Goal: Task Accomplishment & Management: Use online tool/utility

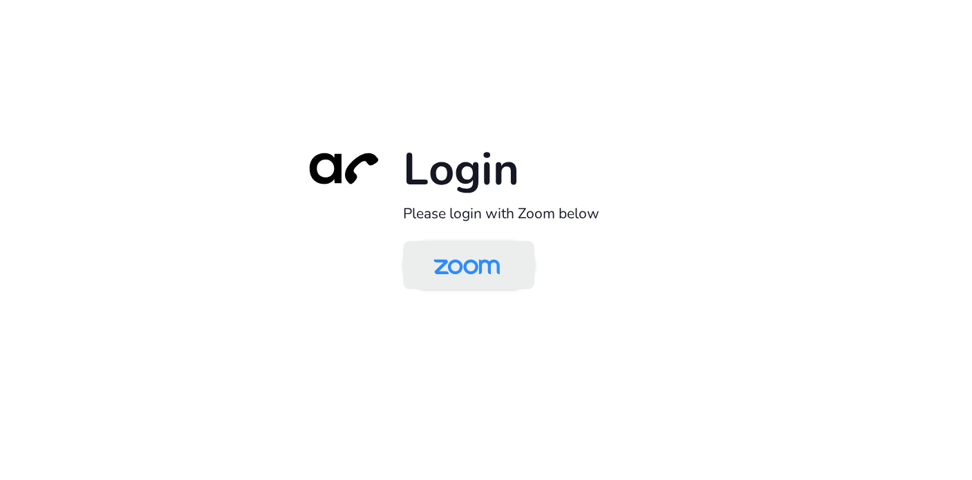
click at [461, 275] on img at bounding box center [466, 266] width 95 height 45
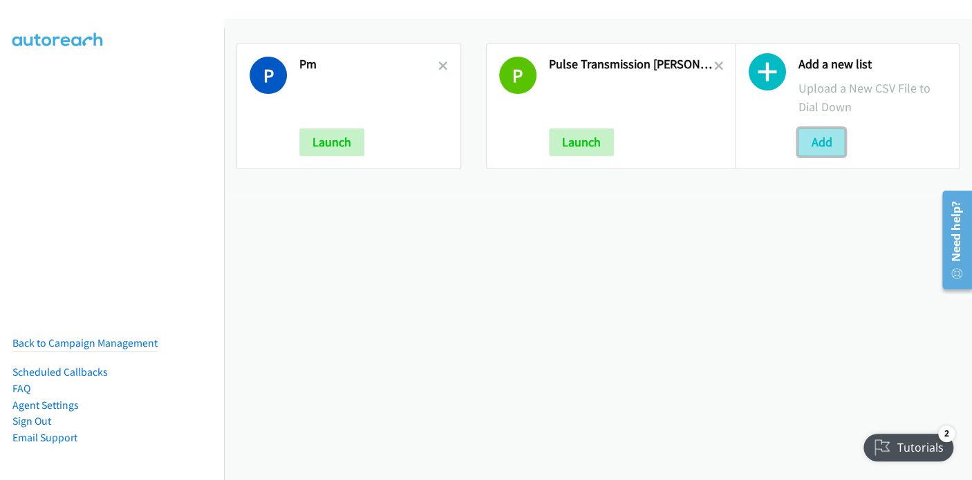
click at [825, 142] on button "Add" at bounding box center [821, 143] width 47 height 28
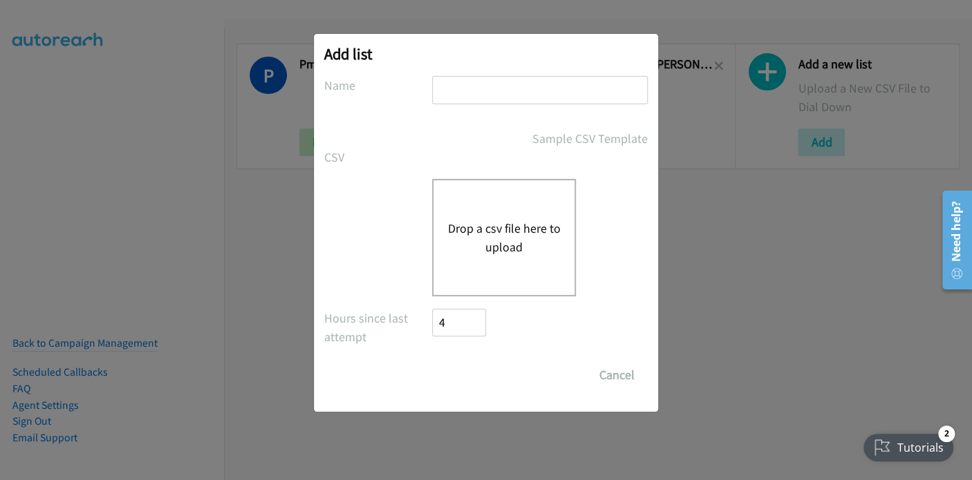
click at [474, 93] on input "text" at bounding box center [540, 90] width 216 height 28
type input "Pulse SE"
click at [506, 234] on button "Drop a csv file here to upload" at bounding box center [503, 237] width 113 height 37
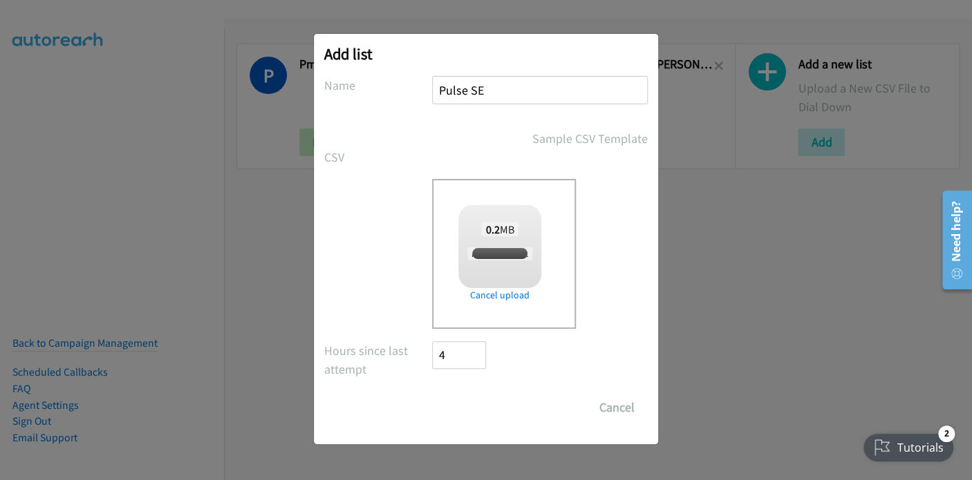
checkbox input "true"
click at [477, 409] on input "Save List" at bounding box center [468, 408] width 73 height 28
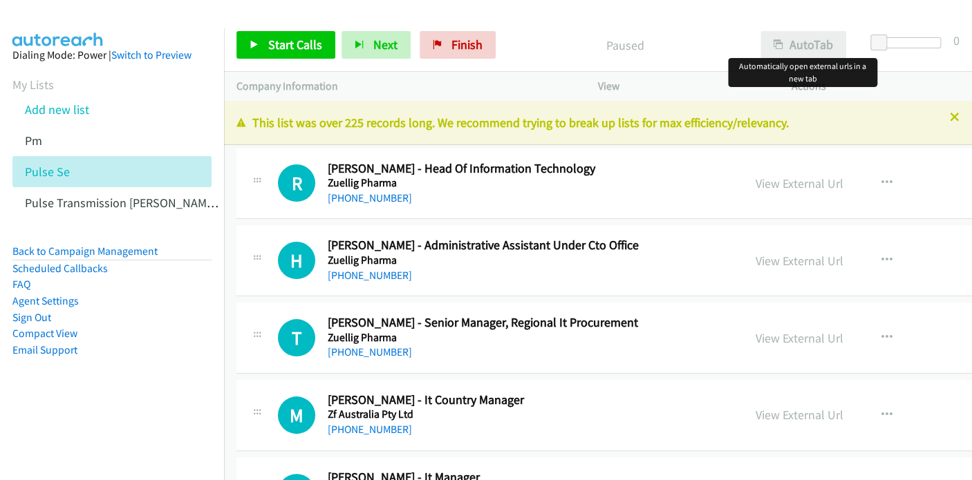
click at [803, 44] on div at bounding box center [486, 240] width 972 height 480
click at [805, 42] on button "AutoTab" at bounding box center [803, 45] width 86 height 28
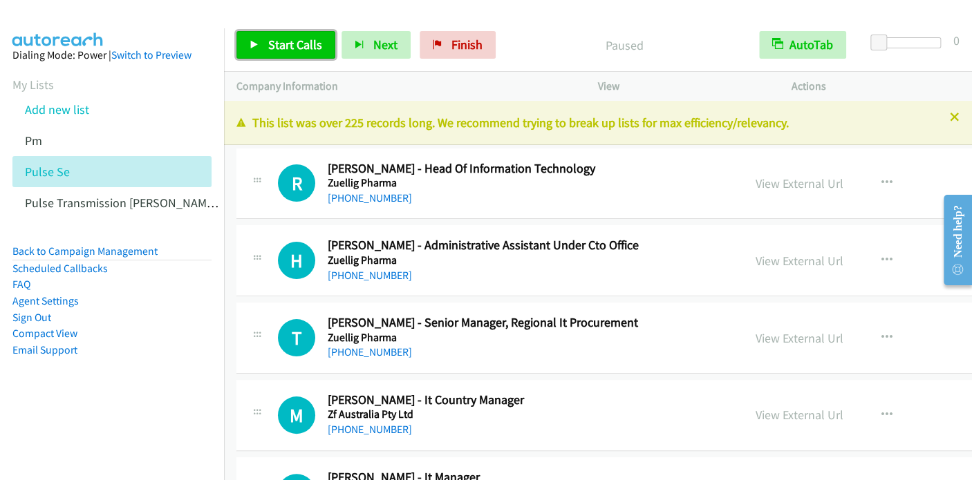
click at [293, 46] on span "Start Calls" at bounding box center [295, 45] width 54 height 16
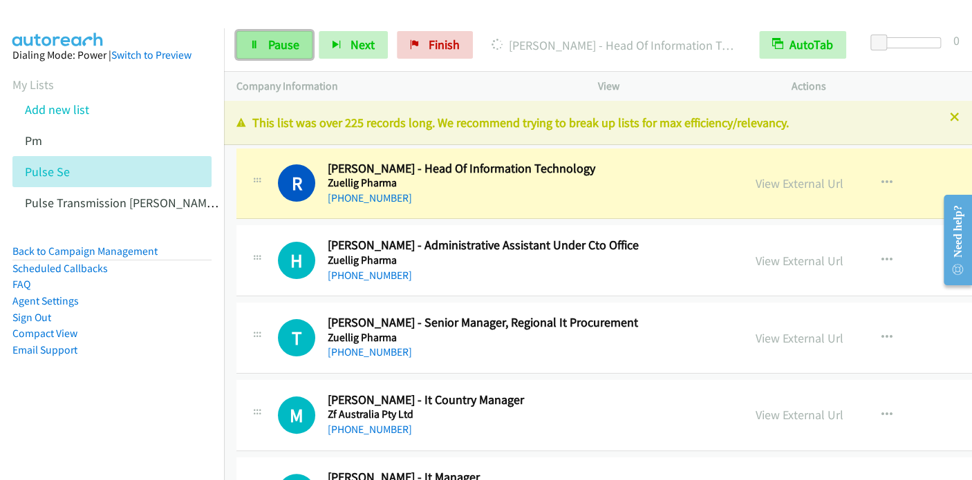
drag, startPoint x: 281, startPoint y: 39, endPoint x: 288, endPoint y: 37, distance: 7.0
click at [281, 39] on span "Pause" at bounding box center [283, 45] width 31 height 16
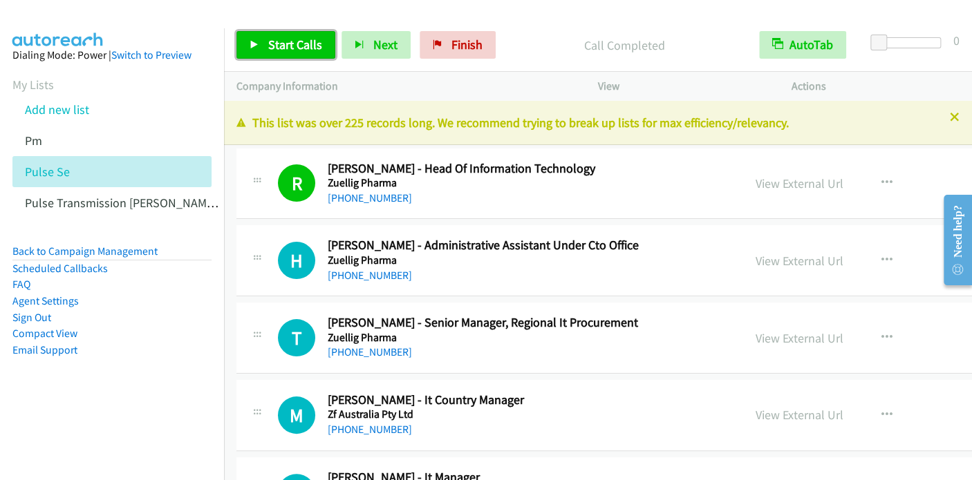
click at [280, 43] on span "Start Calls" at bounding box center [295, 45] width 54 height 16
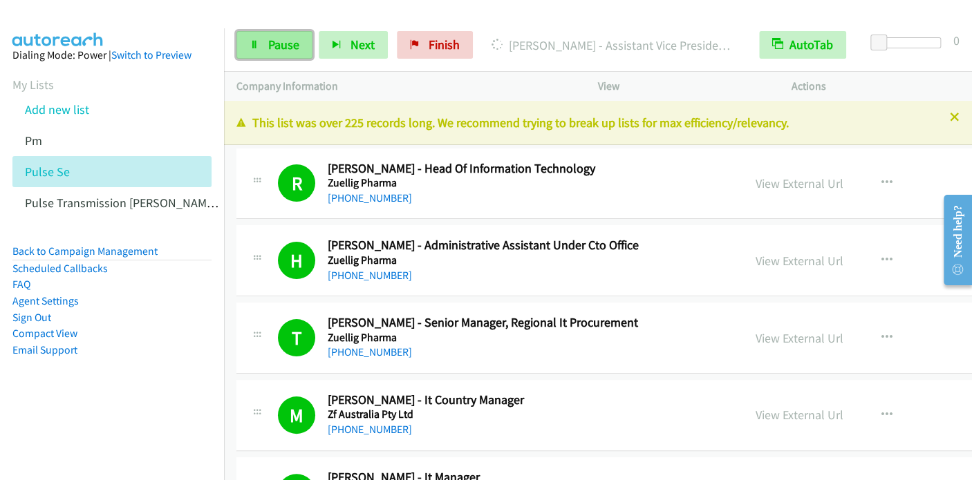
click at [269, 40] on span "Pause" at bounding box center [283, 45] width 31 height 16
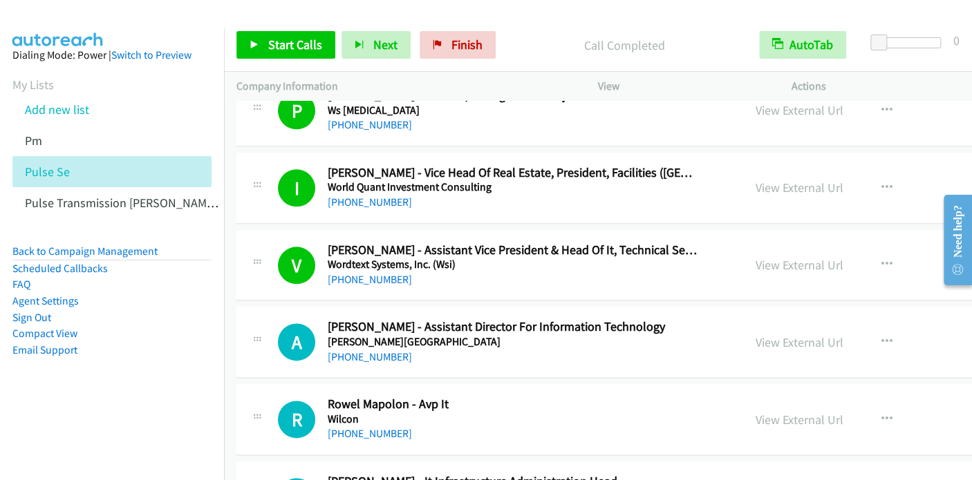
scroll to position [830, 0]
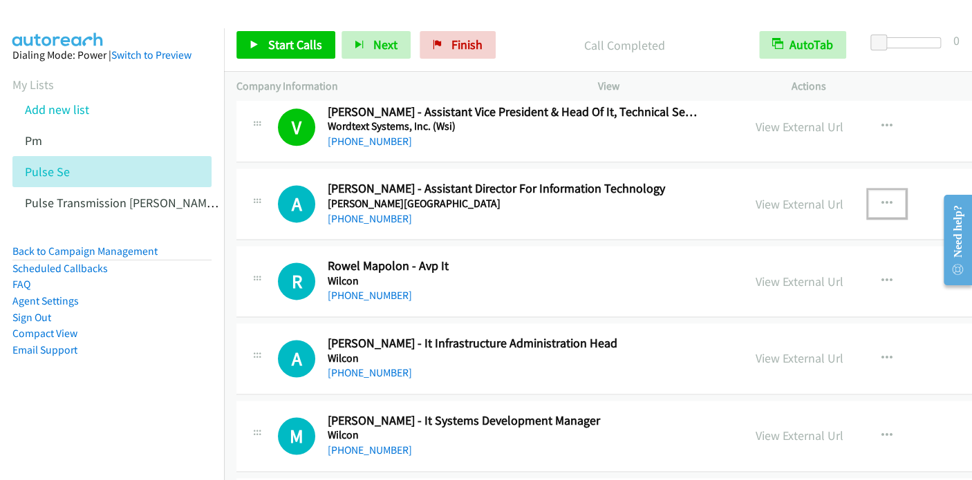
click at [881, 198] on icon "button" at bounding box center [886, 203] width 11 height 11
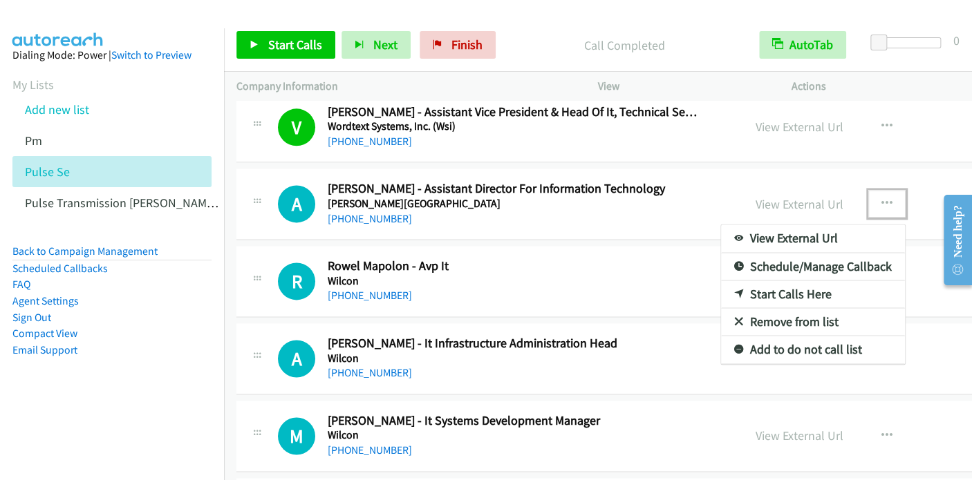
click at [721, 287] on link "Start Calls Here" at bounding box center [813, 295] width 184 height 28
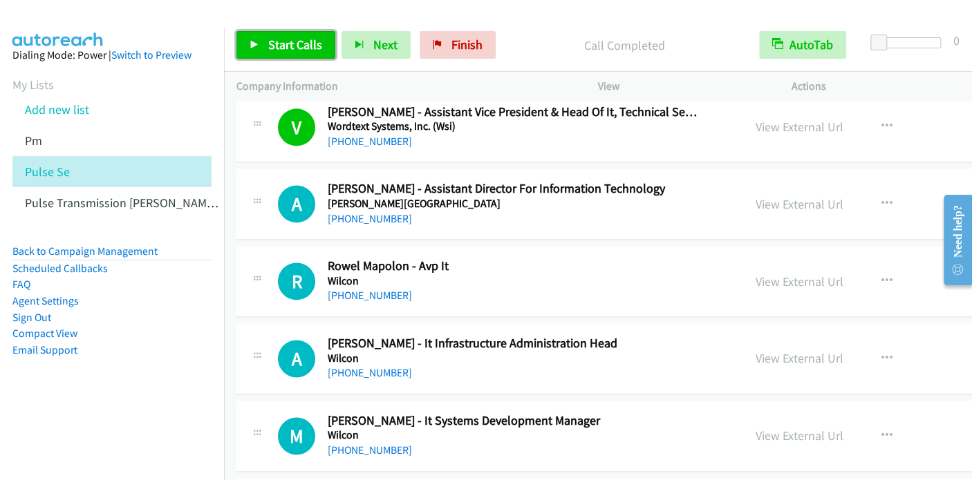
click at [288, 46] on span "Start Calls" at bounding box center [295, 45] width 54 height 16
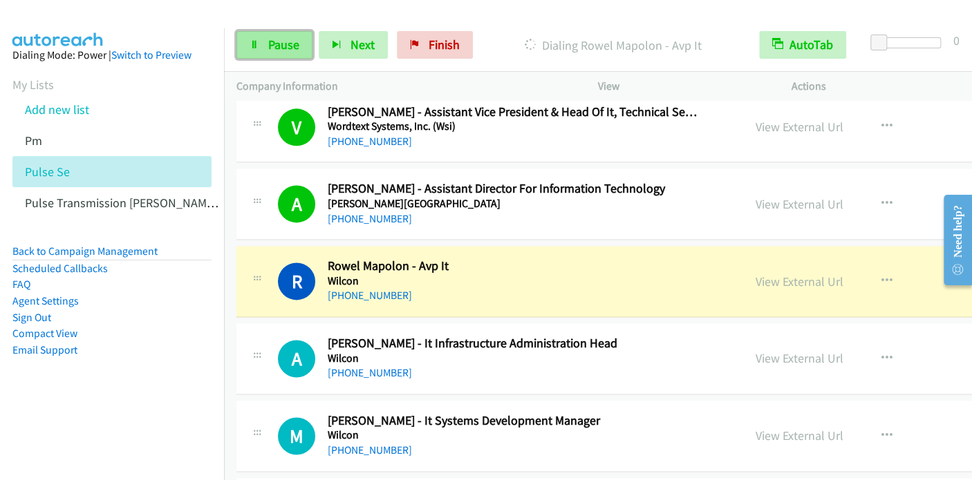
click at [277, 41] on span "Pause" at bounding box center [283, 45] width 31 height 16
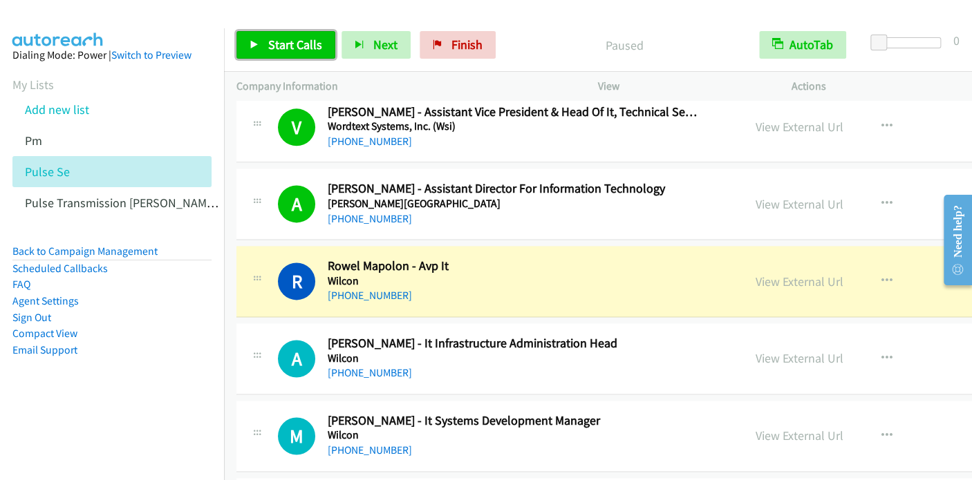
click at [287, 45] on span "Start Calls" at bounding box center [295, 45] width 54 height 16
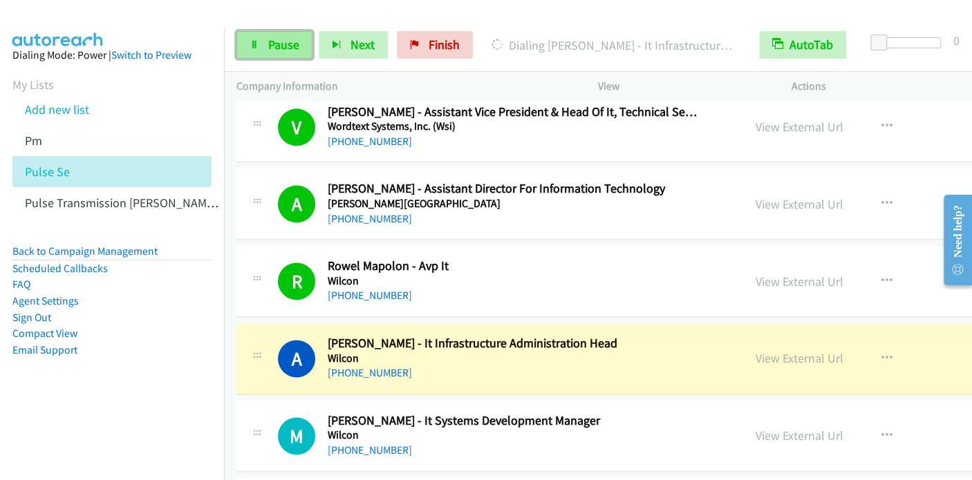
click at [271, 43] on span "Pause" at bounding box center [283, 45] width 31 height 16
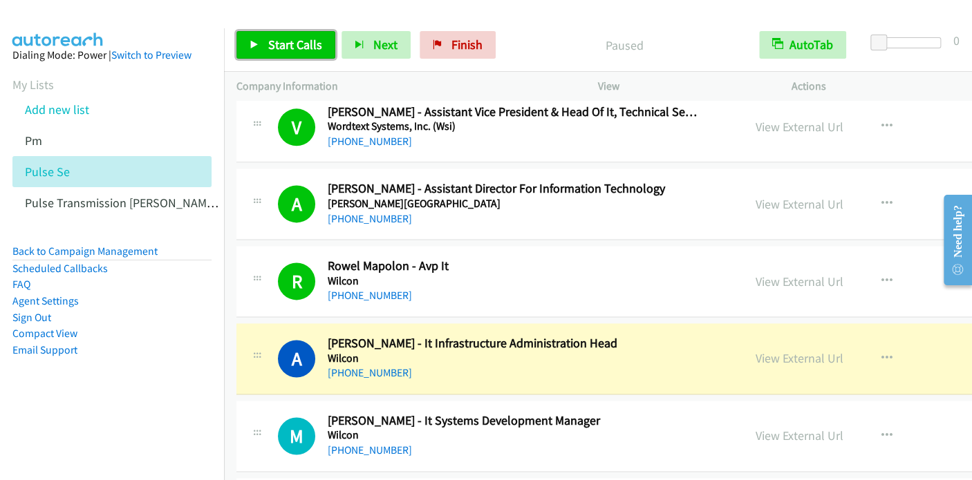
click at [281, 46] on span "Start Calls" at bounding box center [295, 45] width 54 height 16
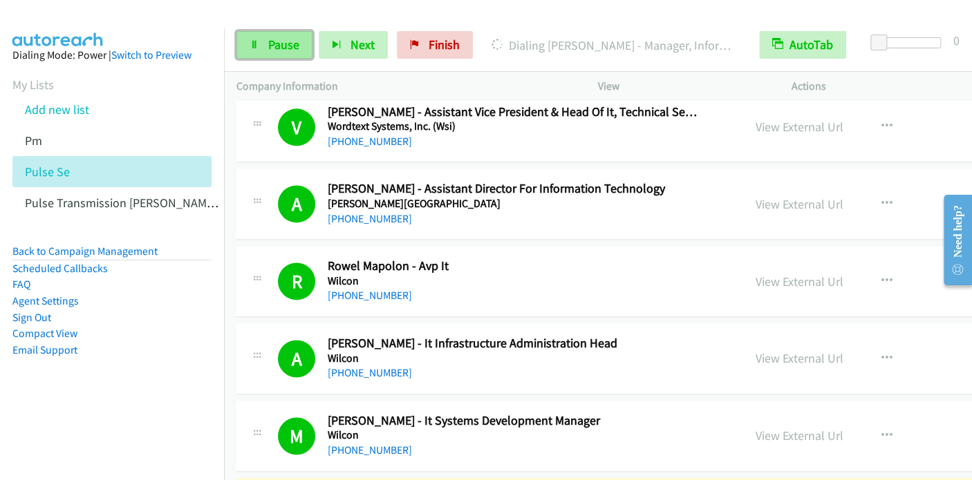
click at [261, 46] on link "Pause" at bounding box center [274, 45] width 76 height 28
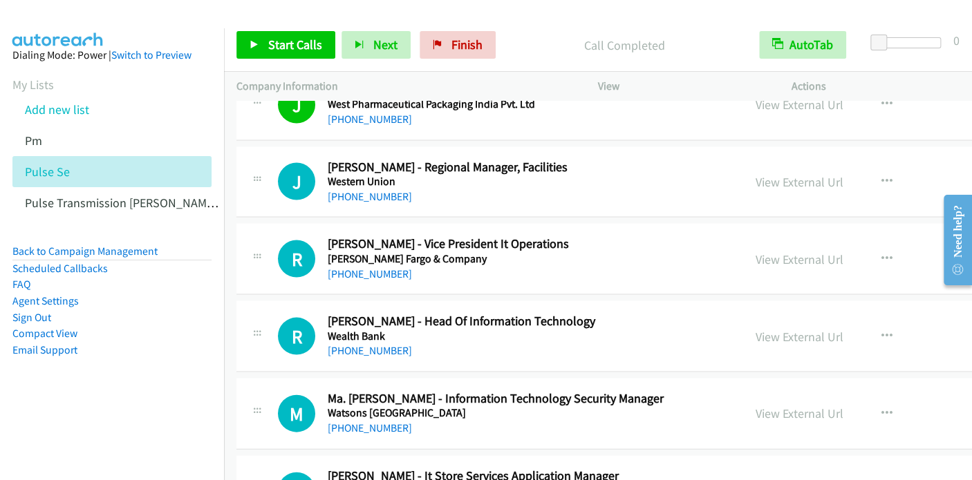
scroll to position [1244, 0]
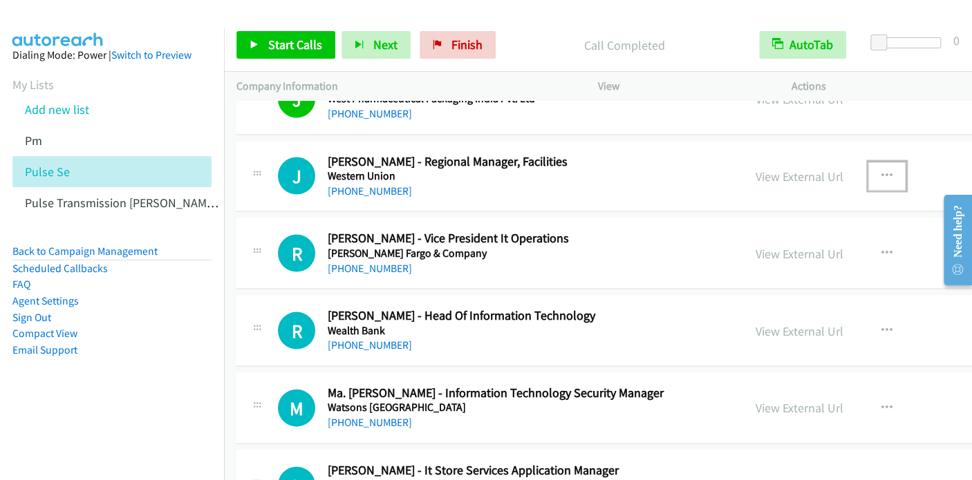
click at [881, 170] on icon "button" at bounding box center [886, 175] width 11 height 11
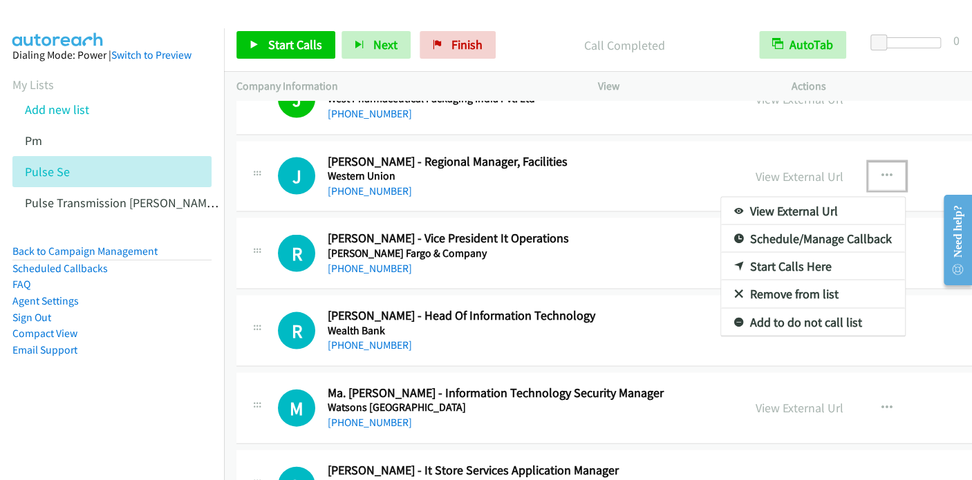
click at [724, 262] on link "Start Calls Here" at bounding box center [813, 266] width 184 height 28
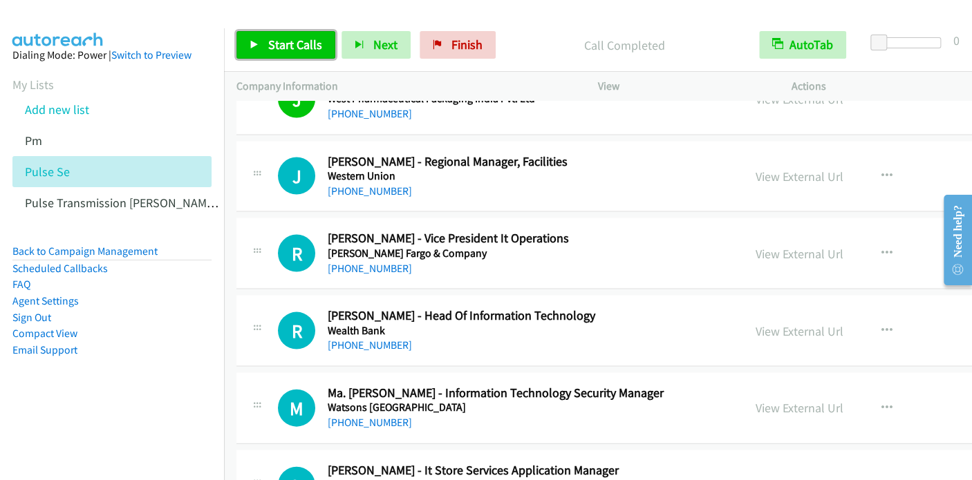
click at [299, 46] on span "Start Calls" at bounding box center [295, 45] width 54 height 16
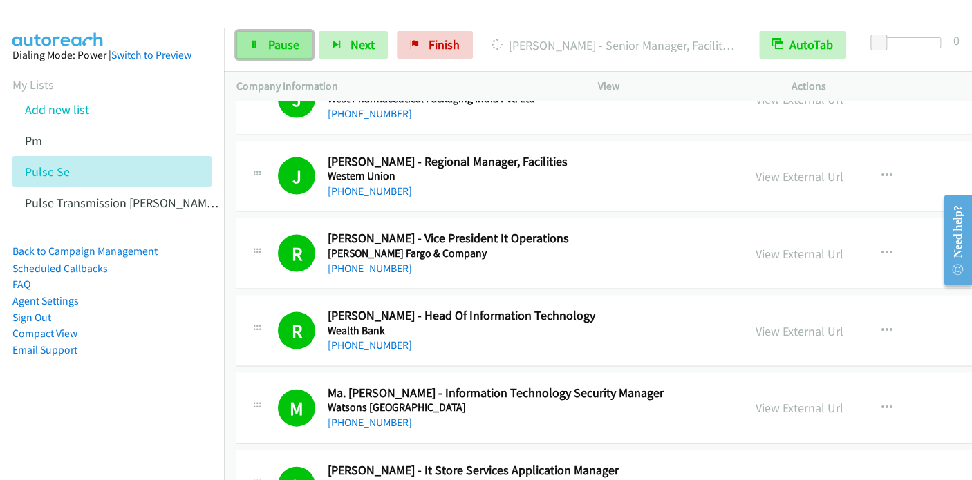
click at [279, 46] on span "Pause" at bounding box center [283, 45] width 31 height 16
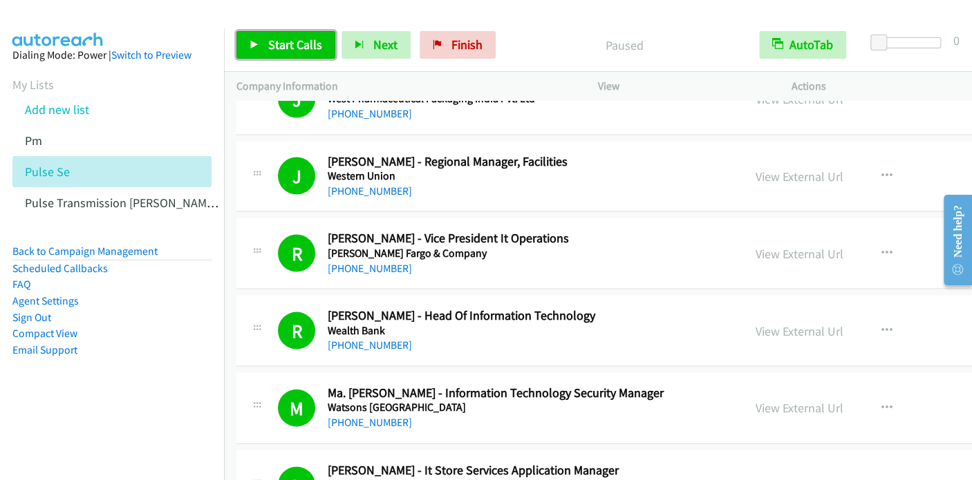
click at [296, 49] on span "Start Calls" at bounding box center [295, 45] width 54 height 16
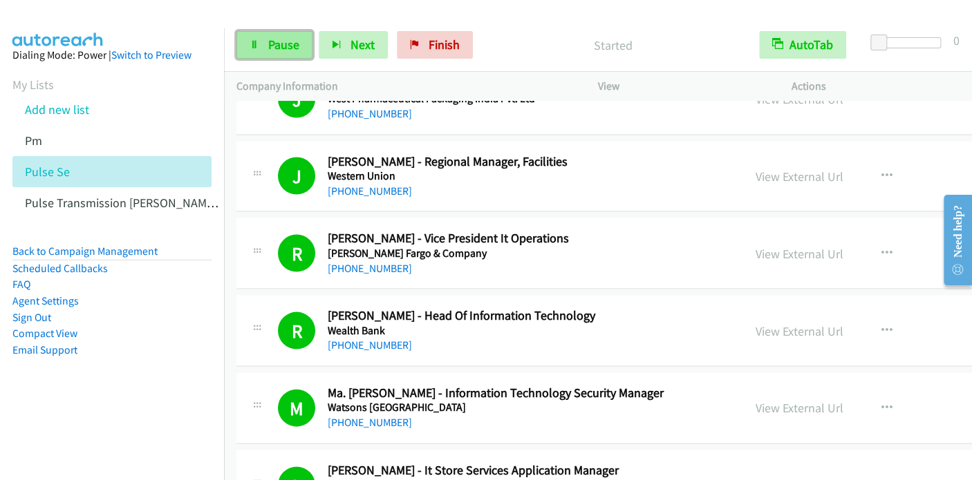
click at [265, 52] on link "Pause" at bounding box center [274, 45] width 76 height 28
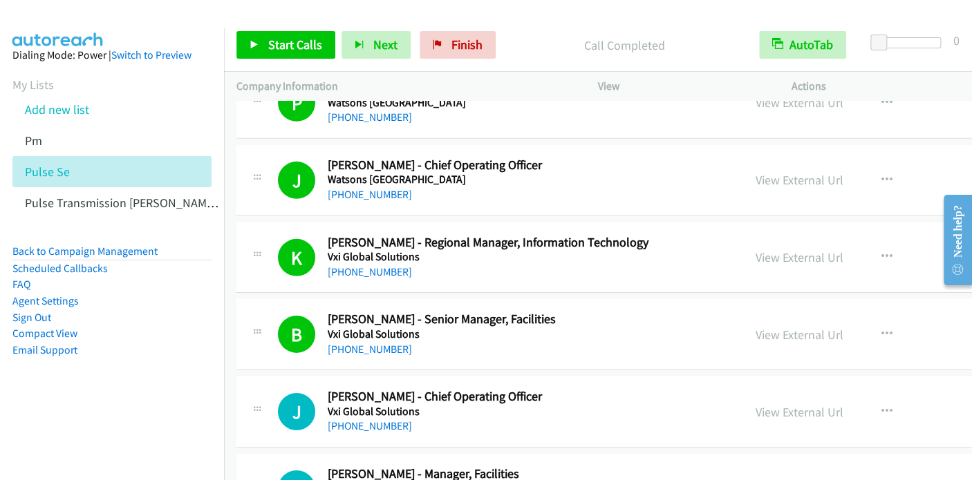
scroll to position [2005, 0]
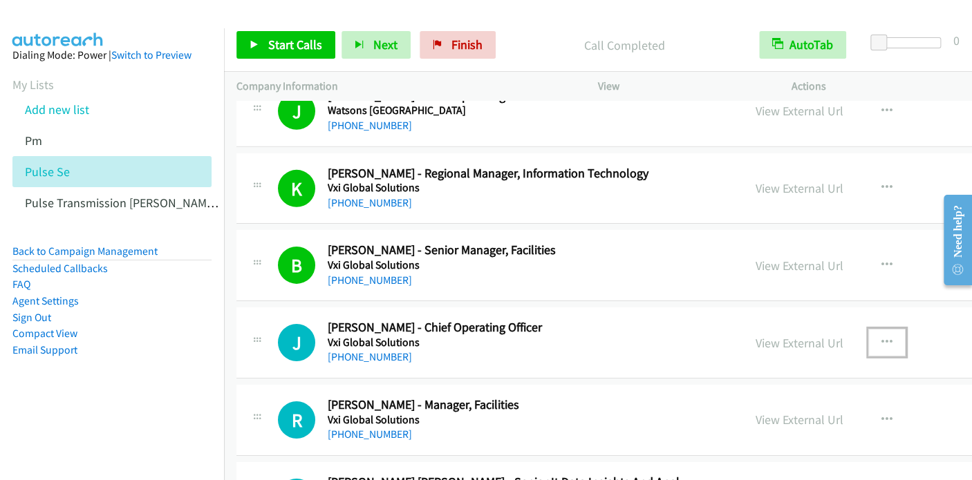
click at [881, 337] on icon "button" at bounding box center [886, 342] width 11 height 11
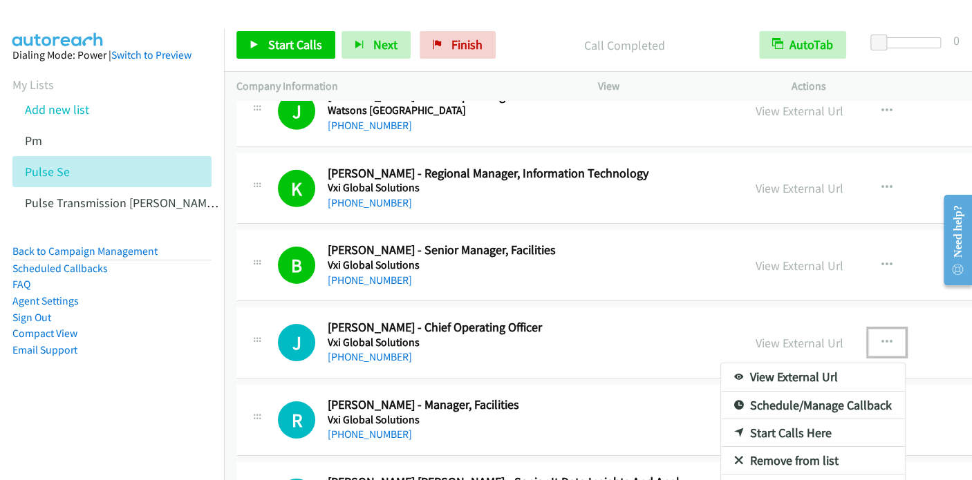
click at [758, 429] on link "Start Calls Here" at bounding box center [813, 434] width 184 height 28
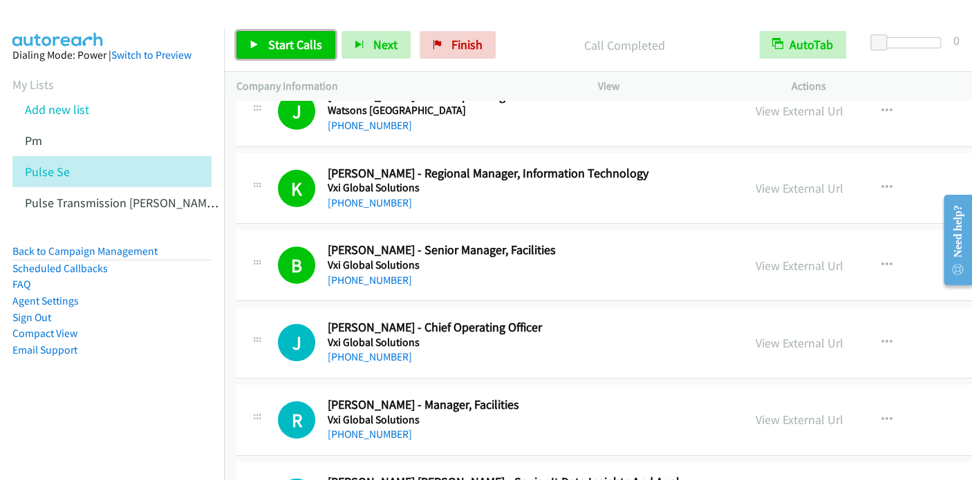
click at [297, 44] on span "Start Calls" at bounding box center [295, 45] width 54 height 16
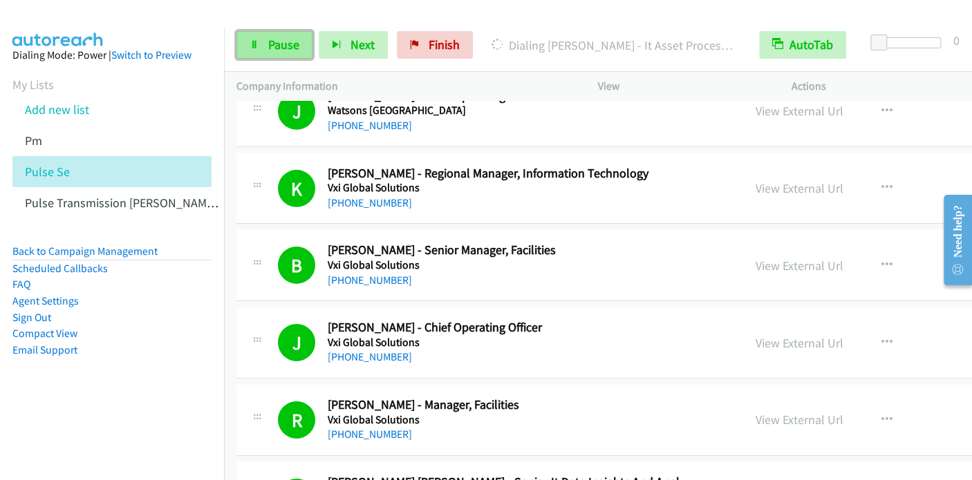
click at [292, 48] on span "Pause" at bounding box center [283, 45] width 31 height 16
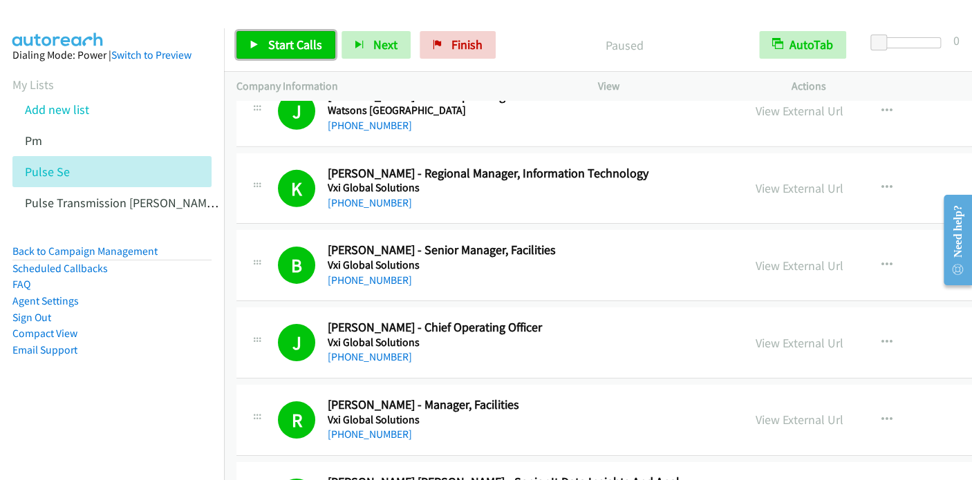
click at [287, 50] on span "Start Calls" at bounding box center [295, 45] width 54 height 16
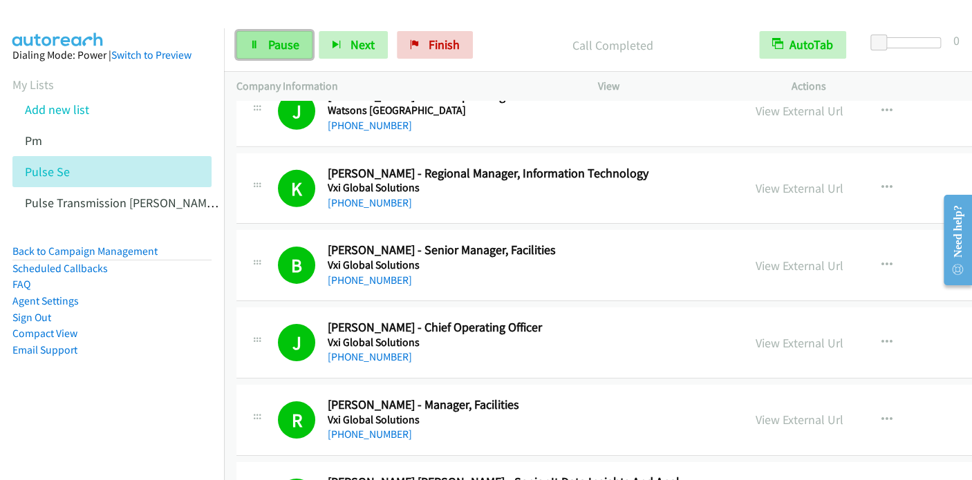
drag, startPoint x: 285, startPoint y: 50, endPoint x: 306, endPoint y: 38, distance: 24.8
click at [285, 50] on span "Pause" at bounding box center [283, 45] width 31 height 16
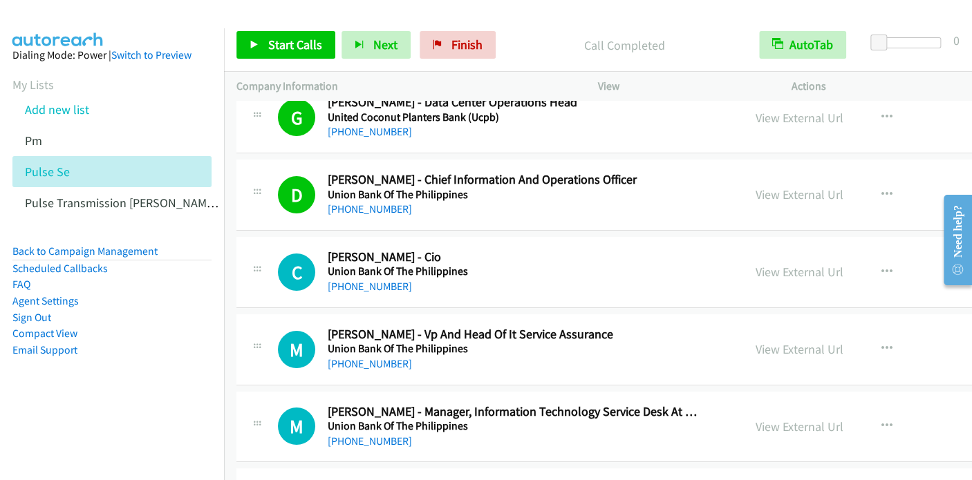
scroll to position [4701, 0]
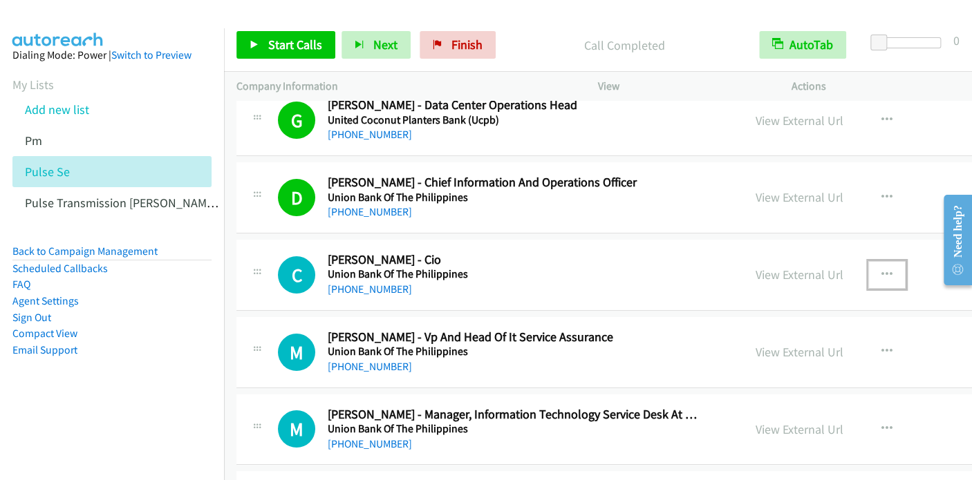
click at [868, 266] on button "button" at bounding box center [886, 275] width 37 height 28
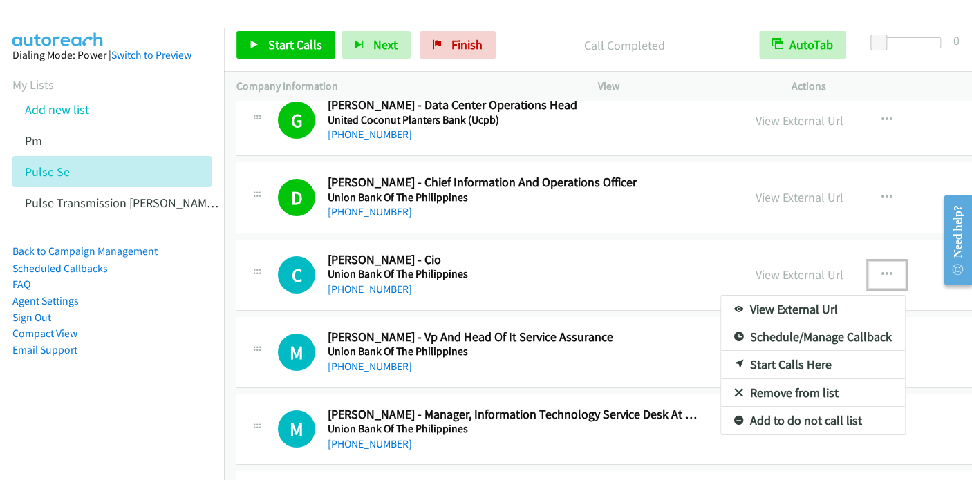
click at [752, 353] on link "Start Calls Here" at bounding box center [813, 365] width 184 height 28
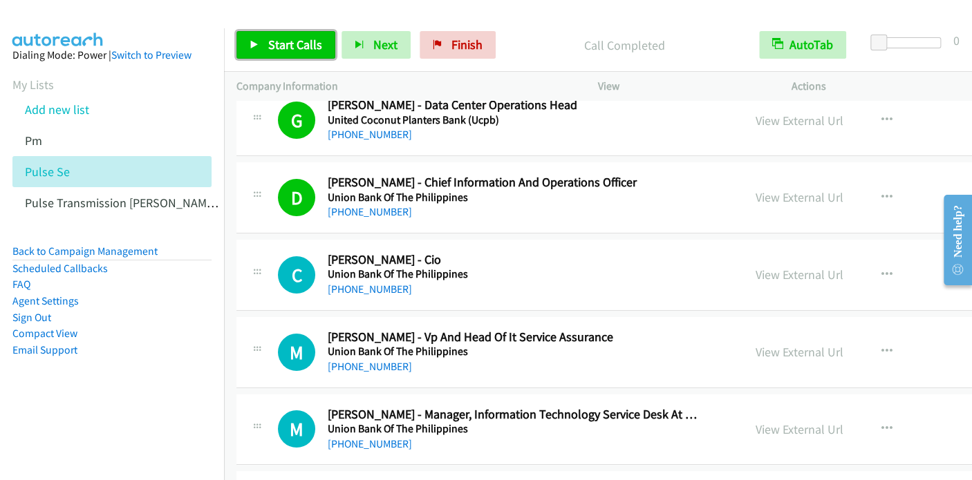
click at [305, 42] on span "Start Calls" at bounding box center [295, 45] width 54 height 16
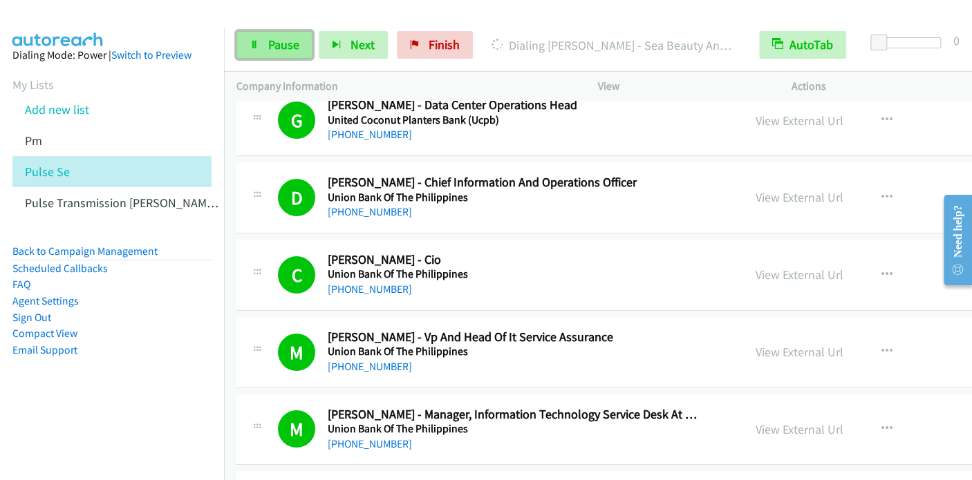
click at [282, 41] on span "Pause" at bounding box center [283, 45] width 31 height 16
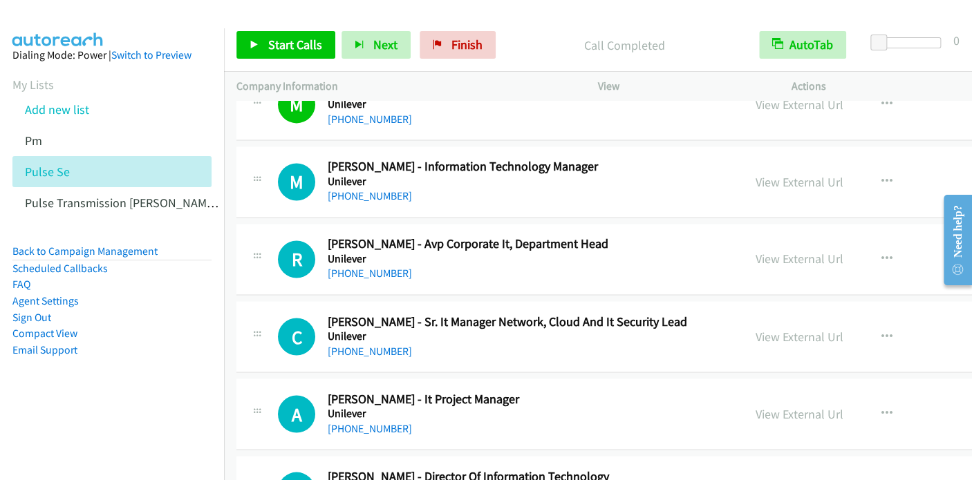
scroll to position [5807, 0]
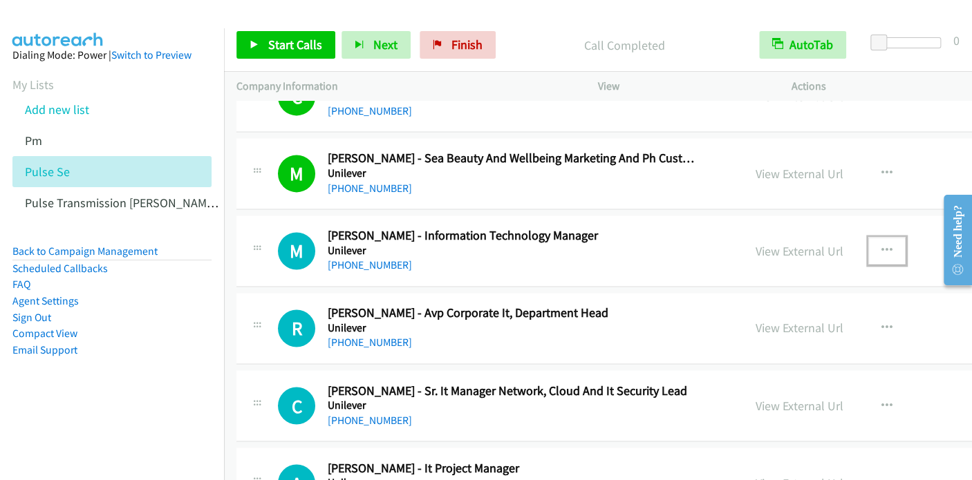
click at [881, 245] on icon "button" at bounding box center [886, 250] width 11 height 11
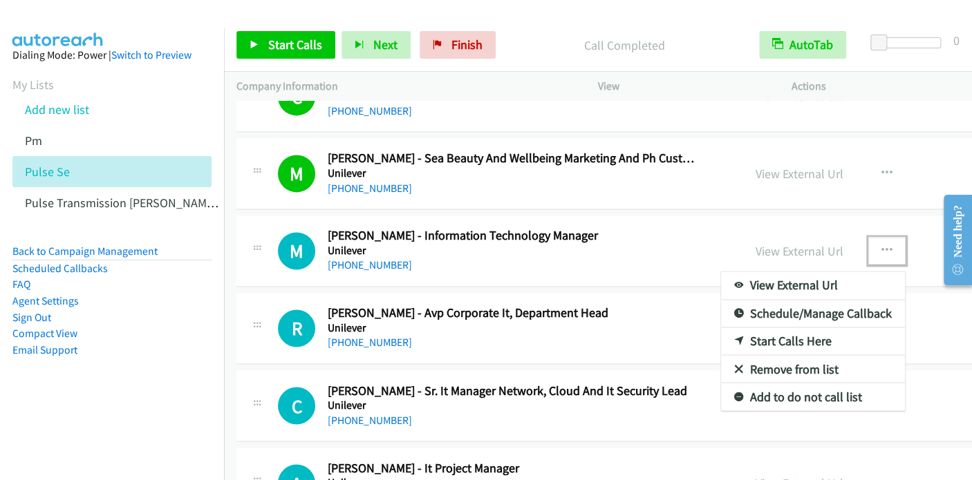
click at [747, 328] on link "Start Calls Here" at bounding box center [813, 342] width 184 height 28
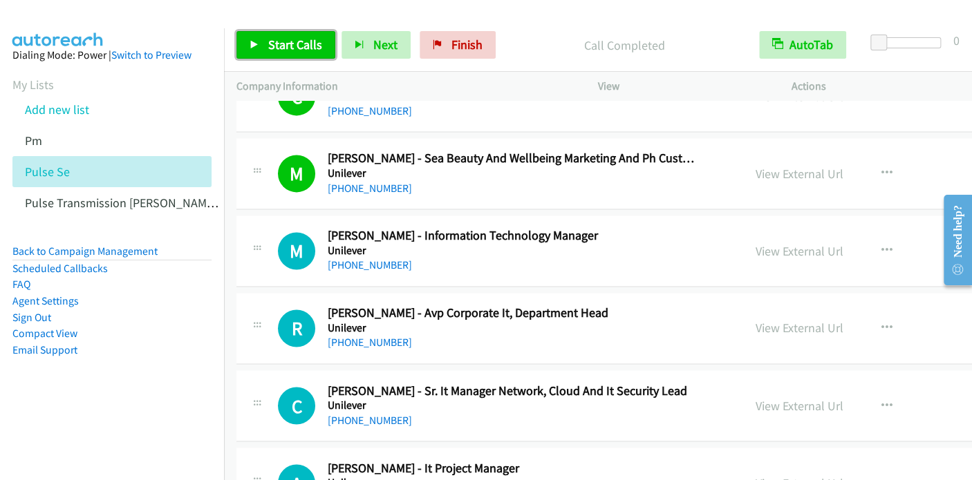
click at [288, 48] on span "Start Calls" at bounding box center [295, 45] width 54 height 16
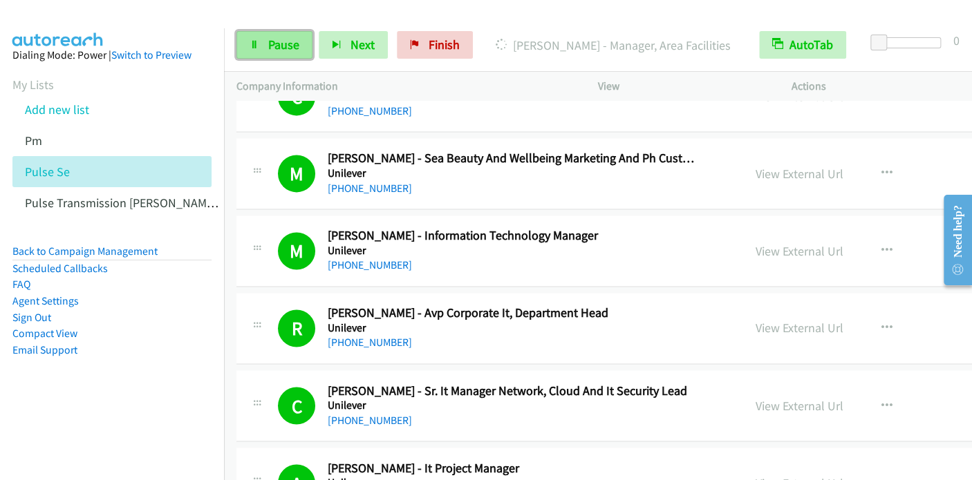
click at [280, 52] on span "Pause" at bounding box center [283, 45] width 31 height 16
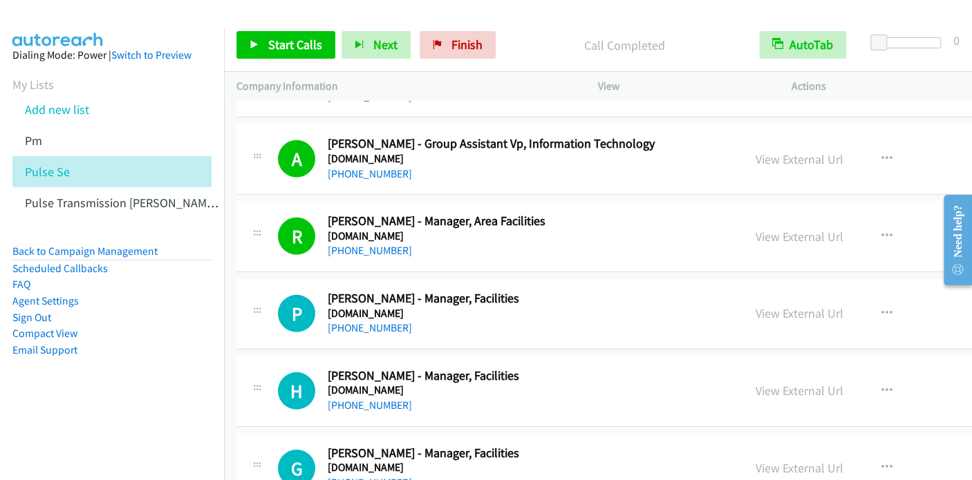
scroll to position [6705, 0]
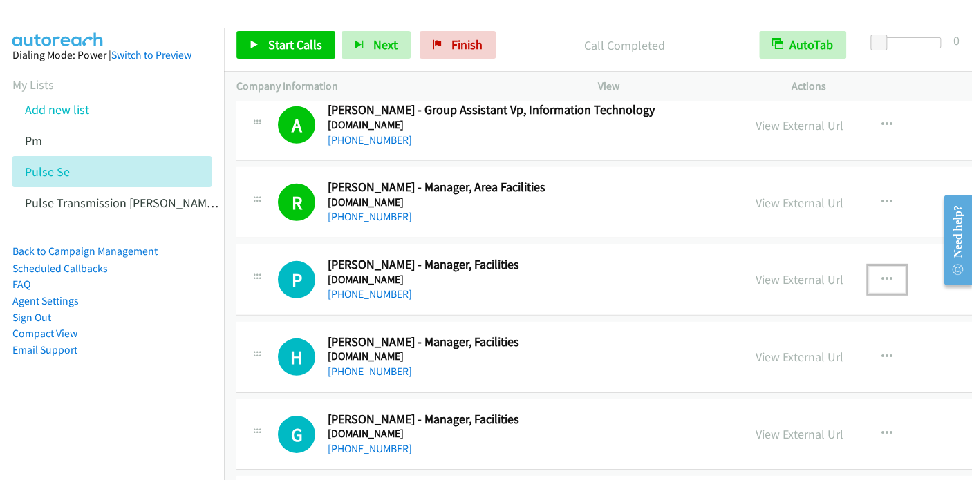
click at [881, 274] on icon "button" at bounding box center [886, 279] width 11 height 11
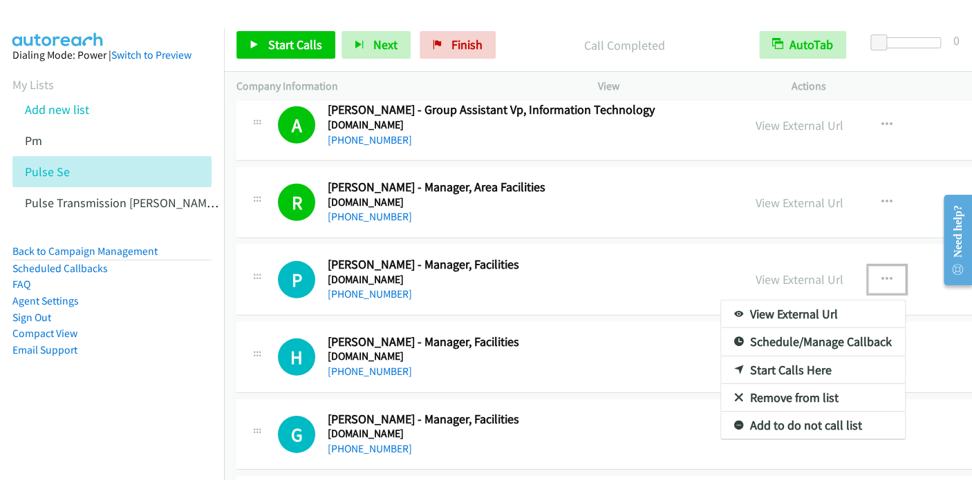
click at [749, 357] on link "Start Calls Here" at bounding box center [813, 371] width 184 height 28
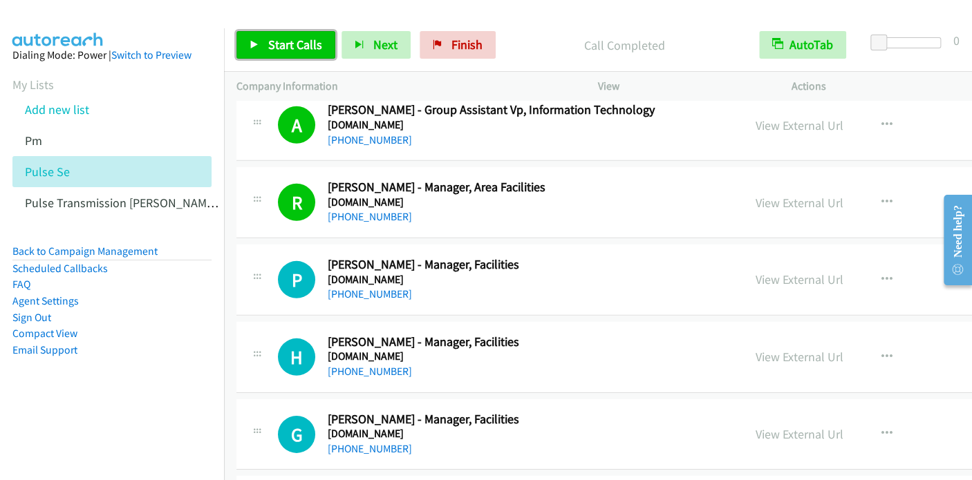
click at [299, 47] on span "Start Calls" at bounding box center [295, 45] width 54 height 16
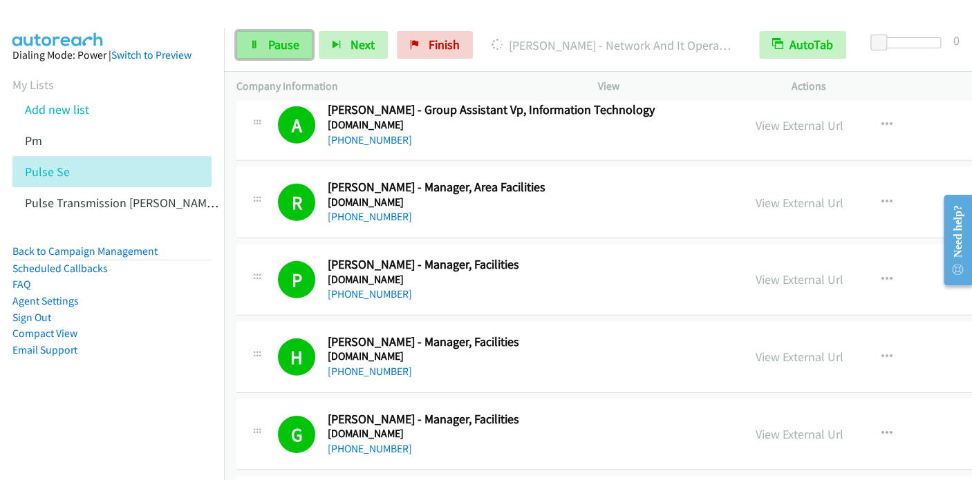
click at [274, 39] on span "Pause" at bounding box center [283, 45] width 31 height 16
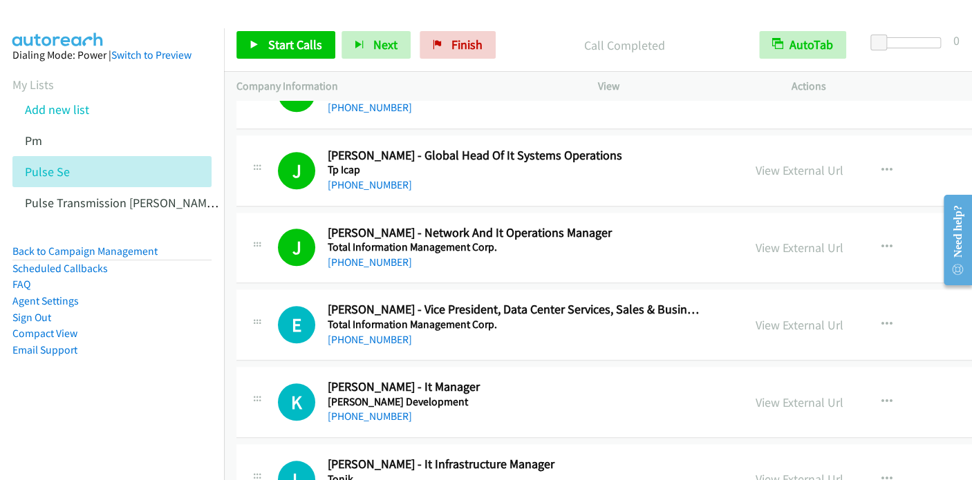
scroll to position [7811, 0]
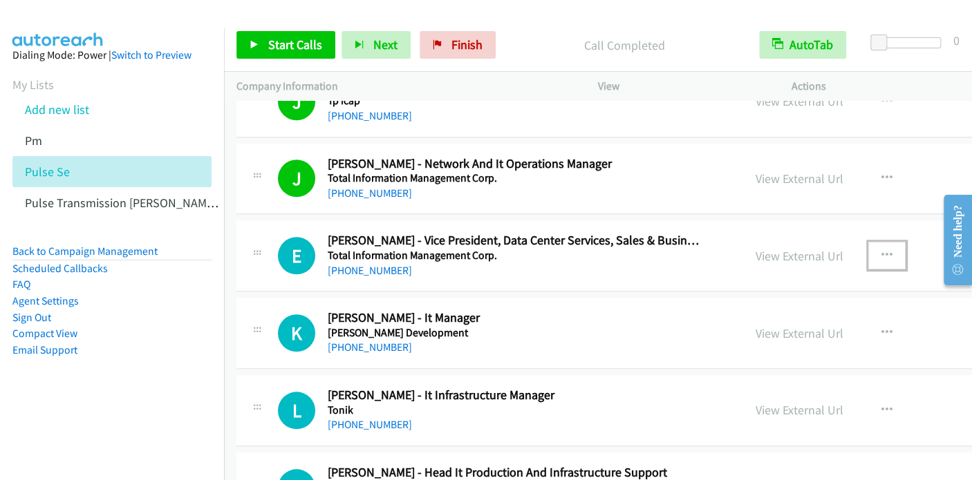
click at [881, 250] on icon "button" at bounding box center [886, 255] width 11 height 11
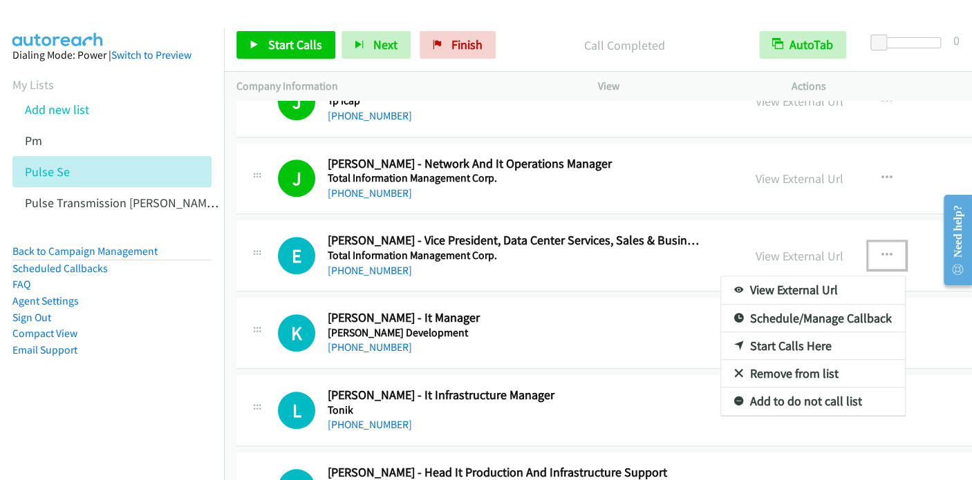
click at [755, 333] on link "Start Calls Here" at bounding box center [813, 347] width 184 height 28
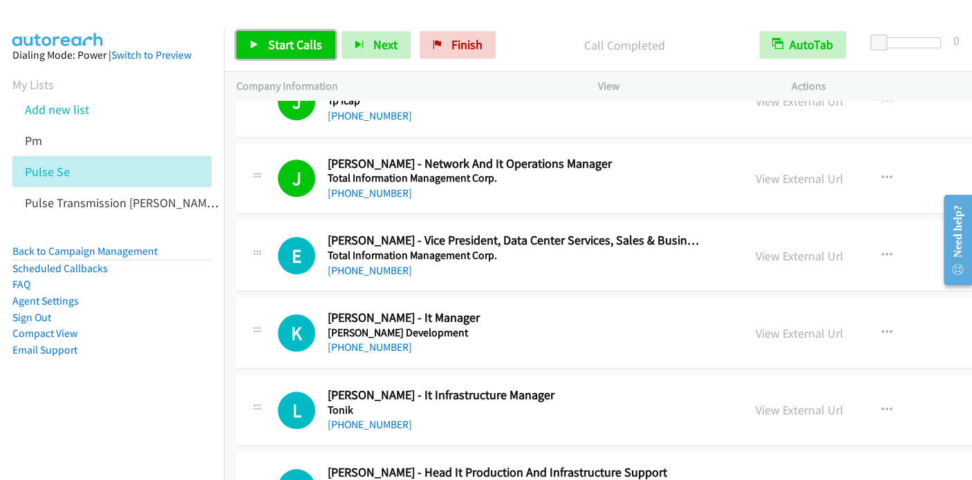
click at [292, 44] on span "Start Calls" at bounding box center [295, 45] width 54 height 16
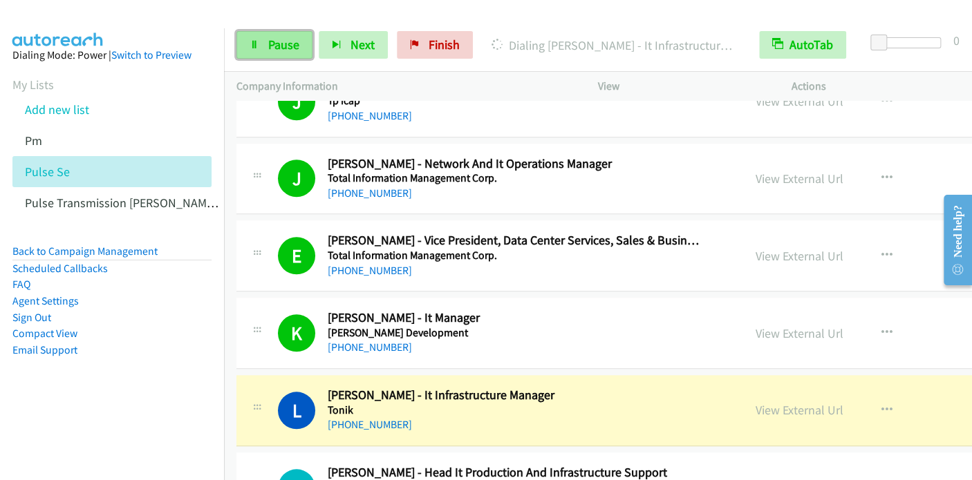
click at [277, 52] on link "Pause" at bounding box center [274, 45] width 76 height 28
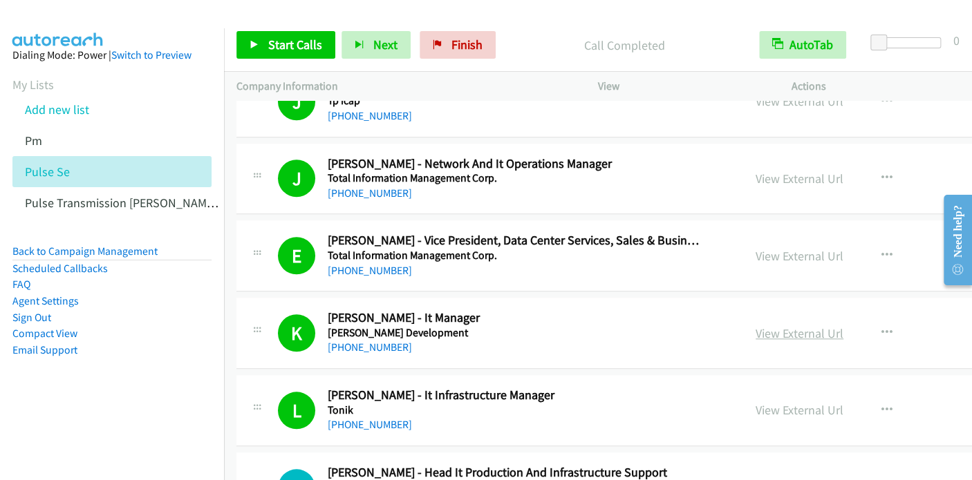
scroll to position [8019, 0]
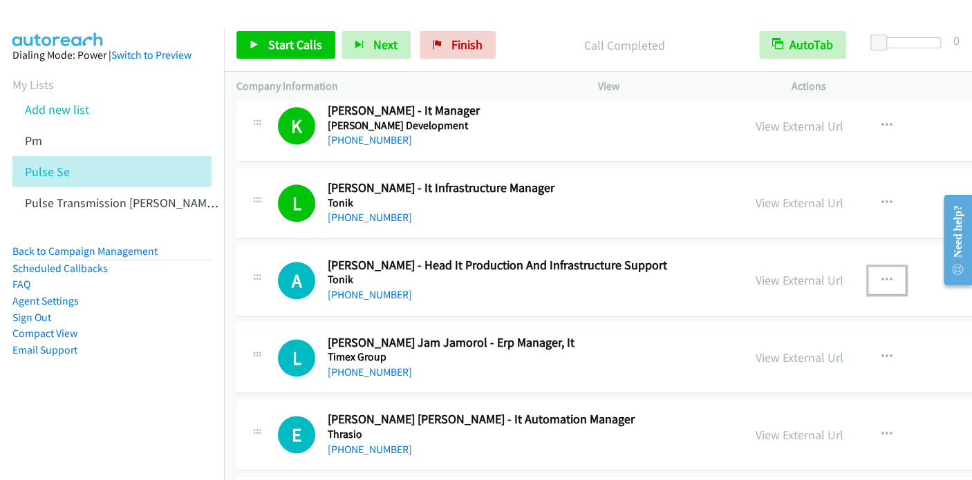
click at [881, 275] on icon "button" at bounding box center [886, 280] width 11 height 11
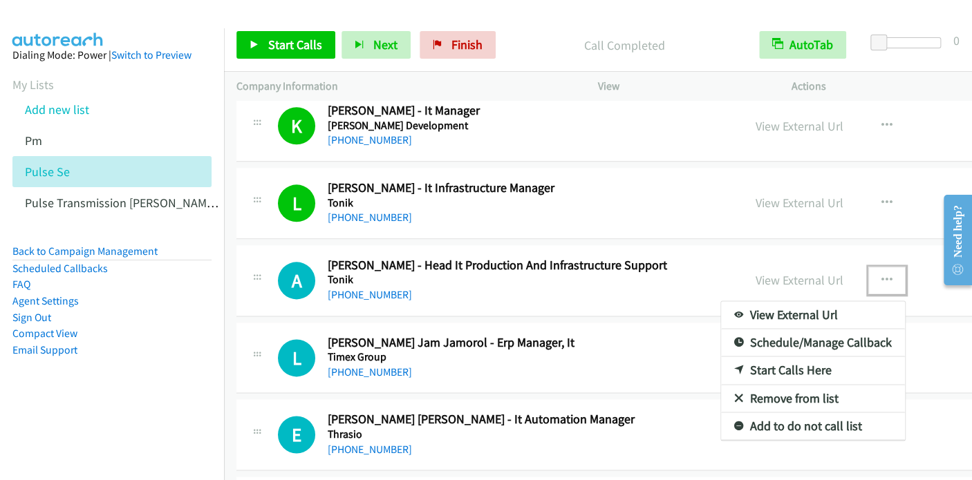
click at [744, 357] on link "Start Calls Here" at bounding box center [813, 371] width 184 height 28
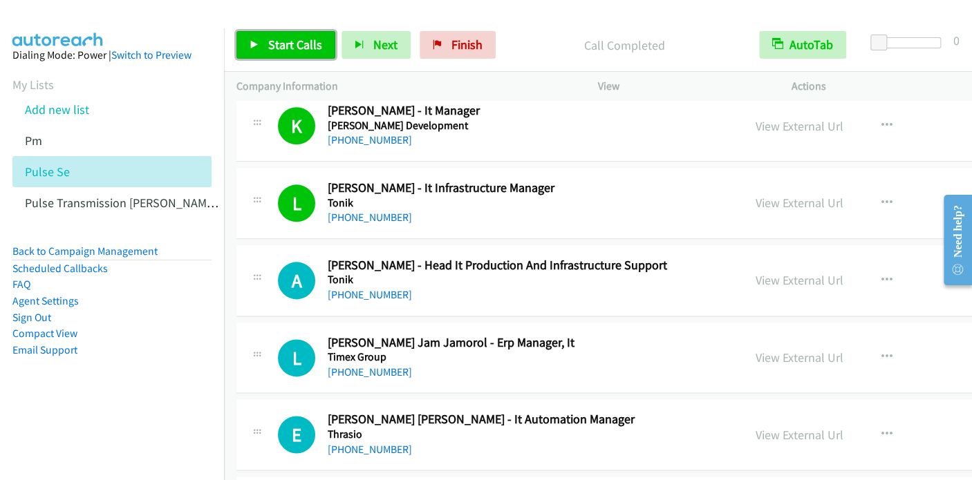
click at [294, 44] on span "Start Calls" at bounding box center [295, 45] width 54 height 16
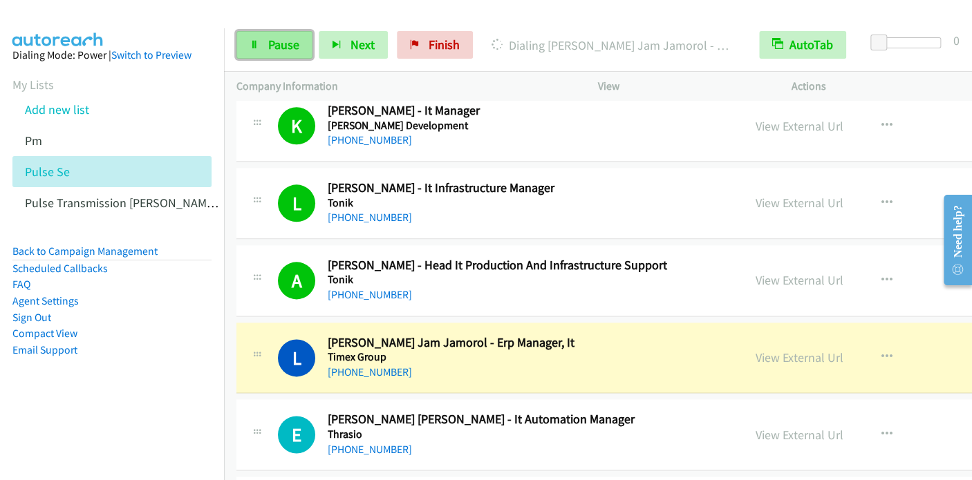
click at [277, 39] on span "Pause" at bounding box center [283, 45] width 31 height 16
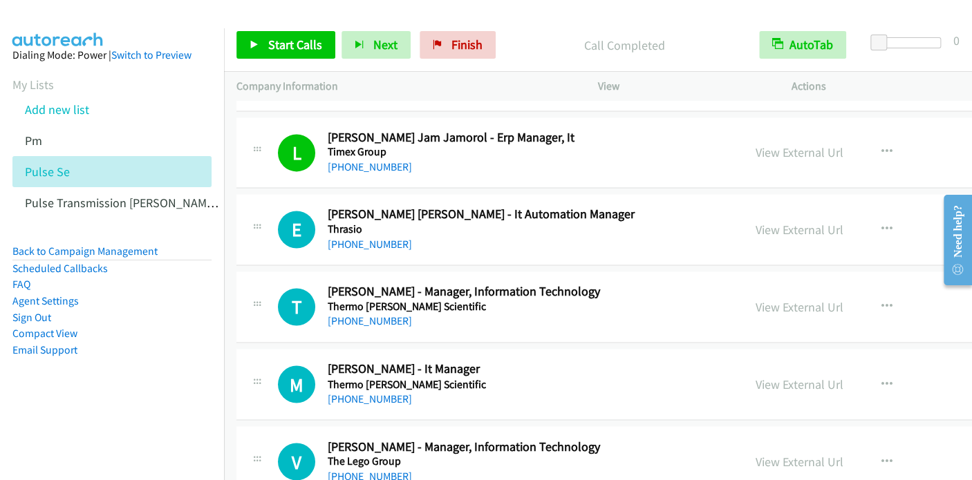
scroll to position [8226, 0]
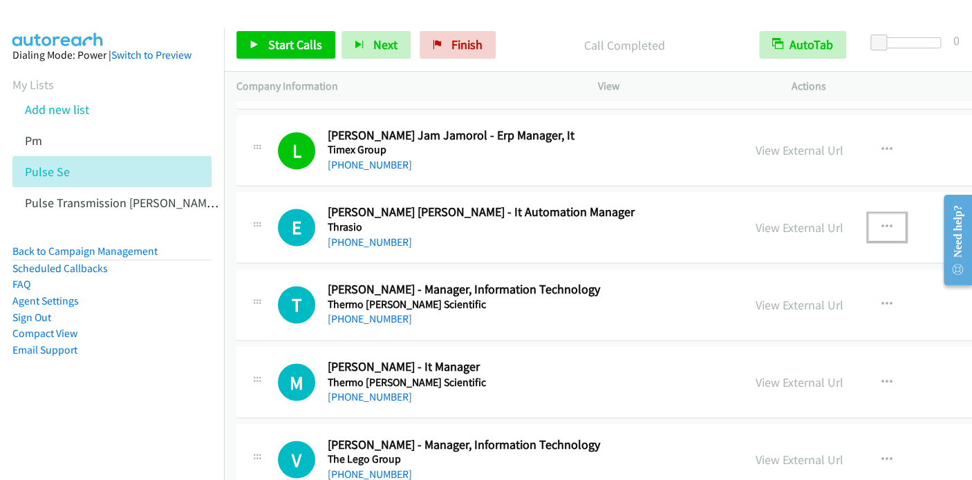
click at [881, 222] on icon "button" at bounding box center [886, 227] width 11 height 11
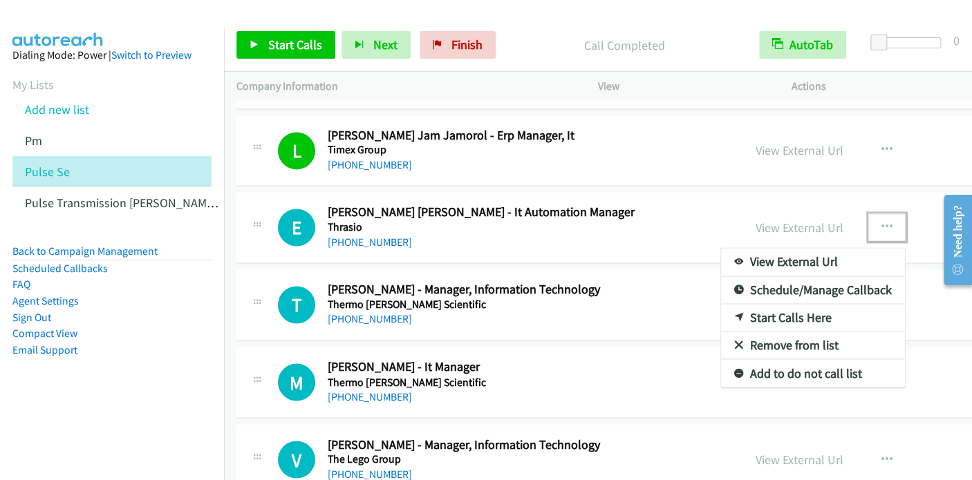
click at [731, 306] on link "Start Calls Here" at bounding box center [813, 318] width 184 height 28
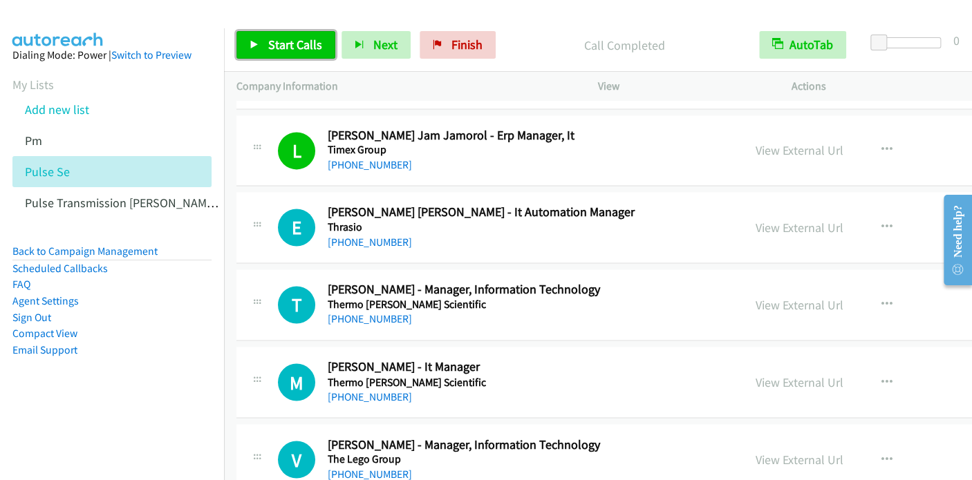
click at [280, 46] on span "Start Calls" at bounding box center [295, 45] width 54 height 16
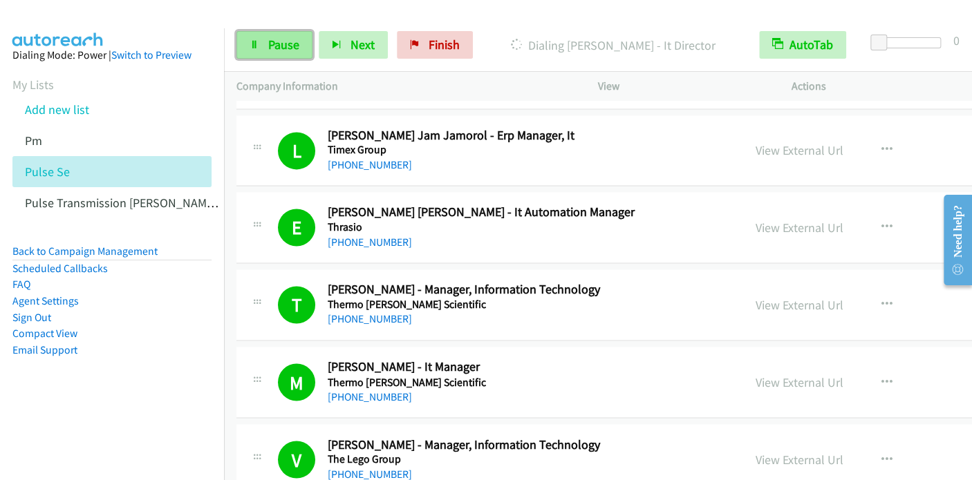
click at [268, 47] on span "Pause" at bounding box center [283, 45] width 31 height 16
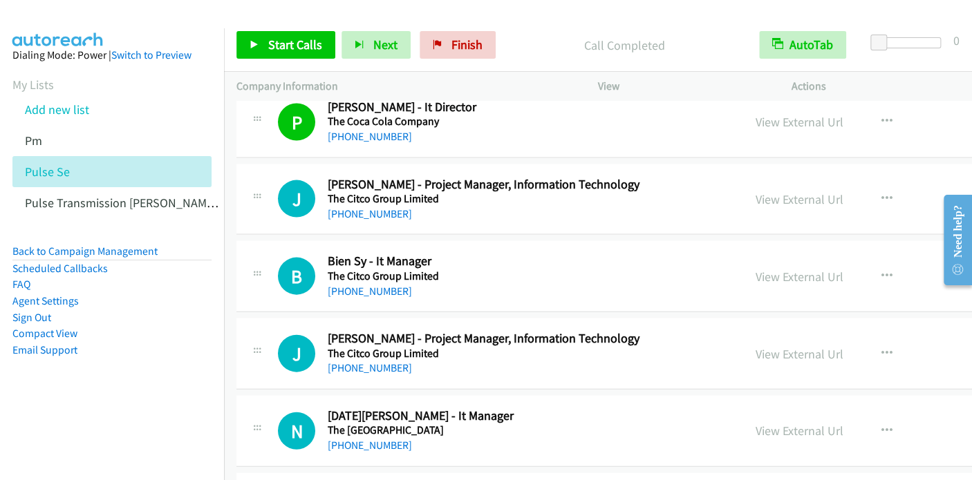
scroll to position [8572, 0]
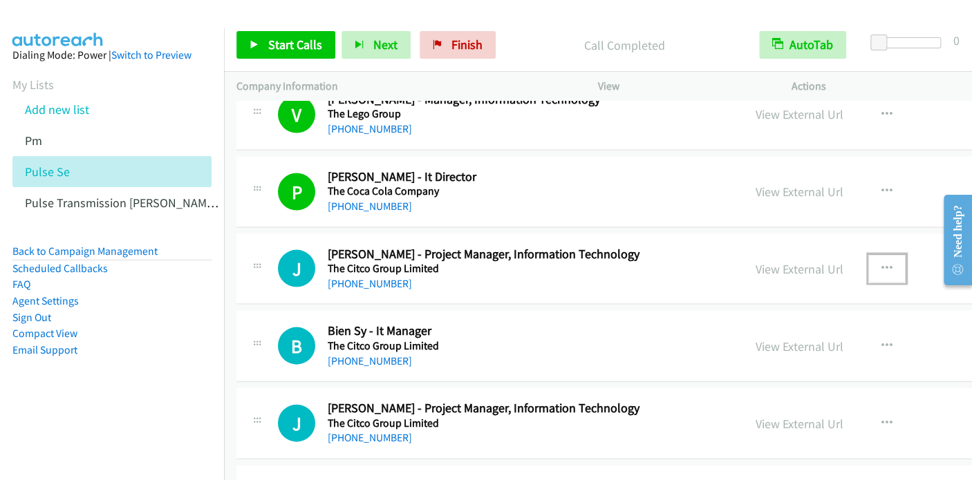
click at [881, 263] on icon "button" at bounding box center [886, 268] width 11 height 11
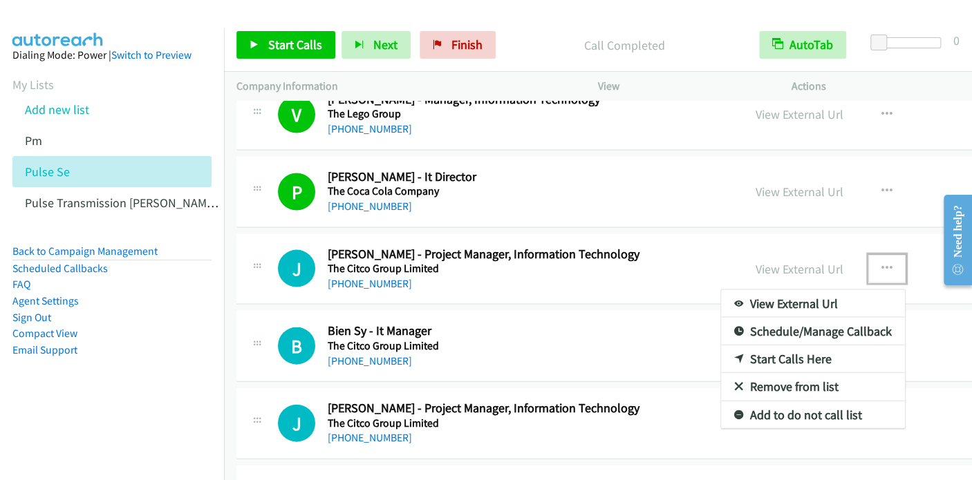
click at [742, 345] on link "Start Calls Here" at bounding box center [813, 359] width 184 height 28
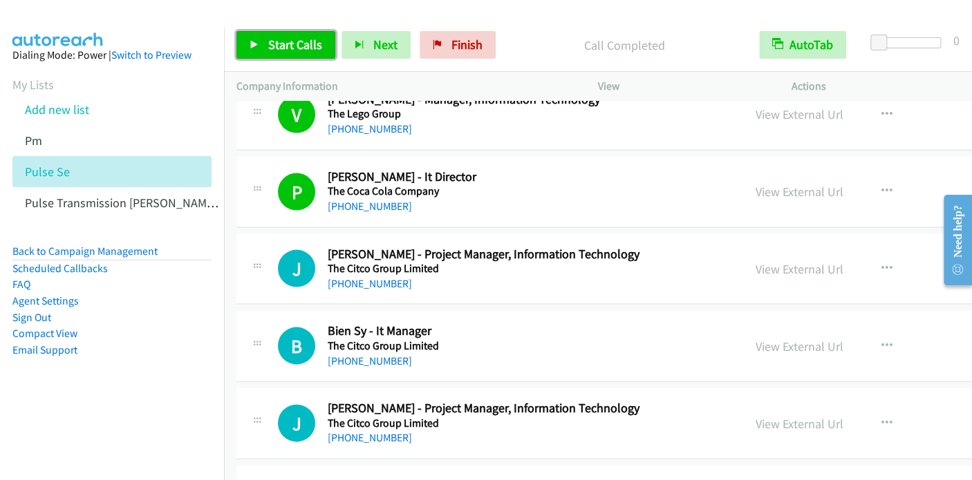
click at [293, 44] on span "Start Calls" at bounding box center [295, 45] width 54 height 16
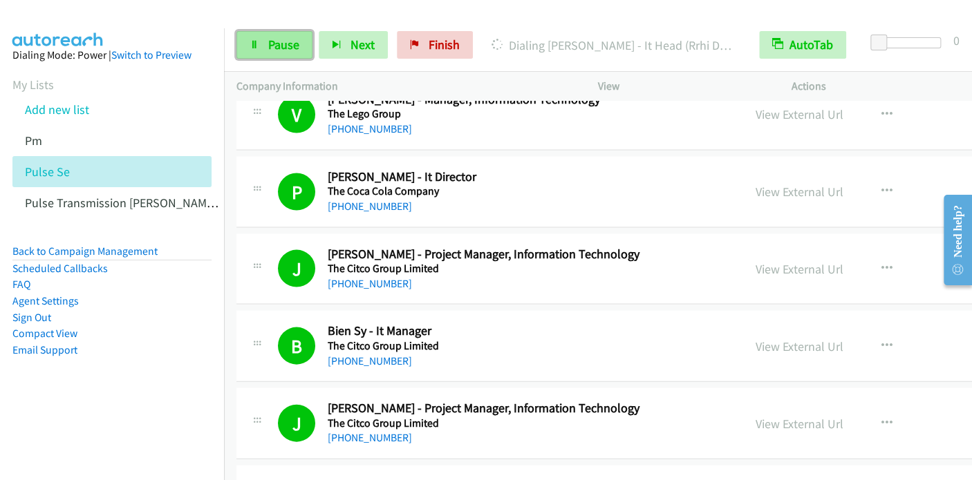
click at [292, 43] on span "Pause" at bounding box center [283, 45] width 31 height 16
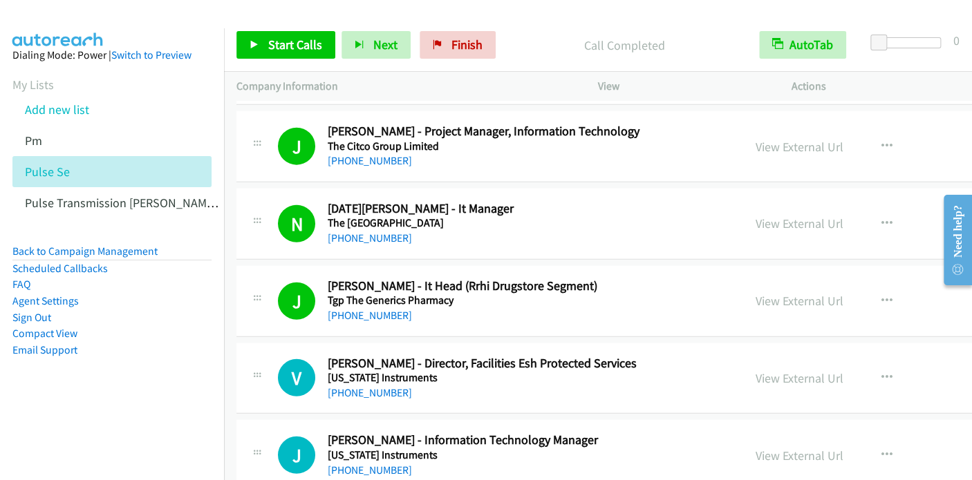
scroll to position [8987, 0]
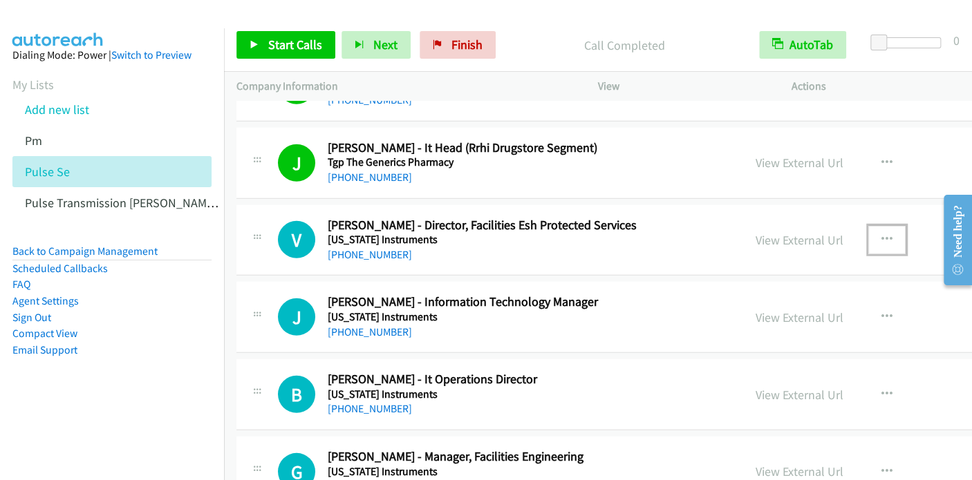
click at [868, 226] on button "button" at bounding box center [886, 240] width 37 height 28
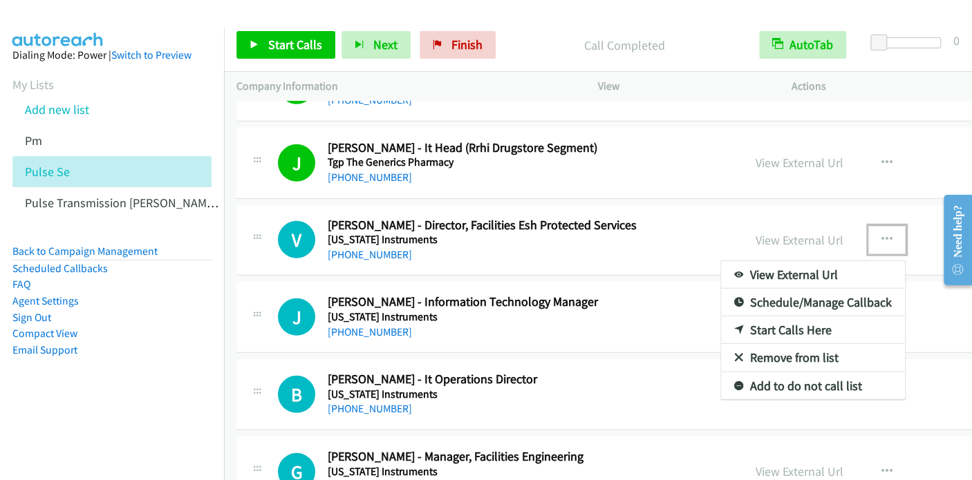
click at [747, 317] on link "Start Calls Here" at bounding box center [813, 331] width 184 height 28
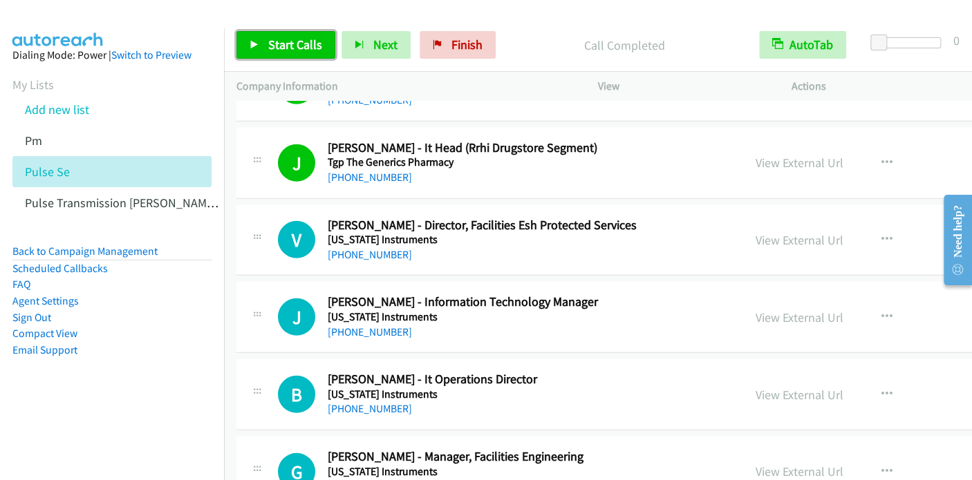
click at [290, 44] on span "Start Calls" at bounding box center [295, 45] width 54 height 16
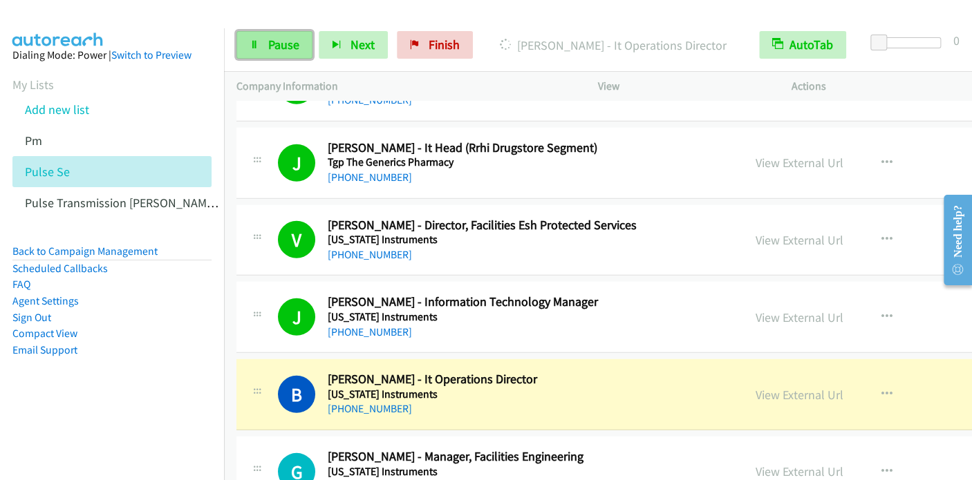
click at [277, 46] on span "Pause" at bounding box center [283, 45] width 31 height 16
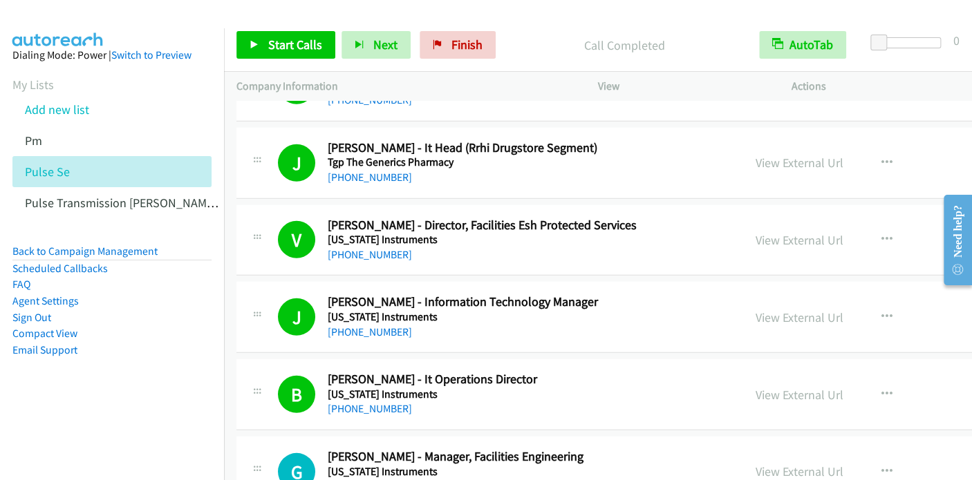
scroll to position [9056, 0]
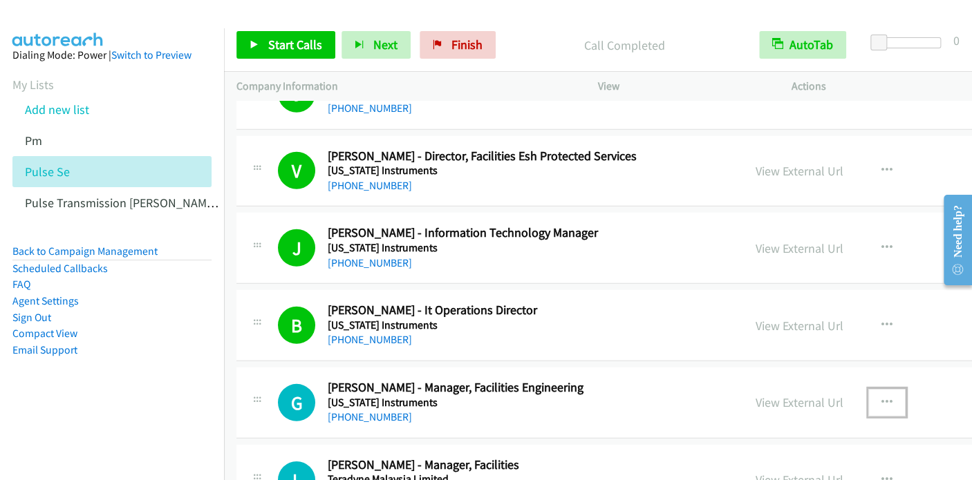
click at [881, 397] on icon "button" at bounding box center [886, 402] width 11 height 11
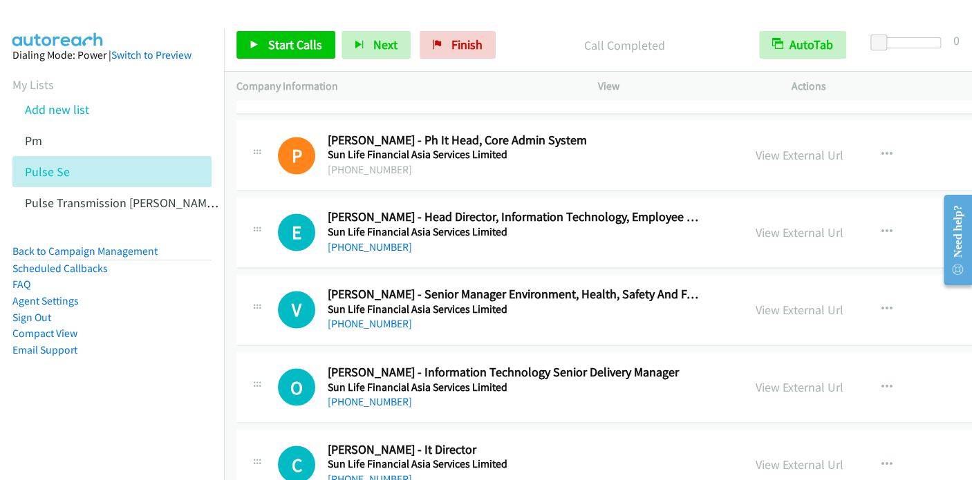
scroll to position [10667, 0]
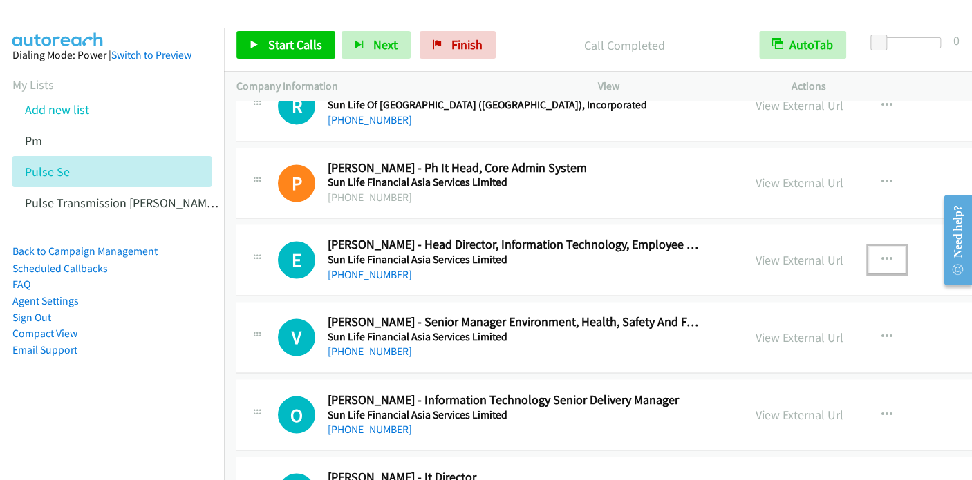
click at [881, 254] on icon "button" at bounding box center [886, 259] width 11 height 11
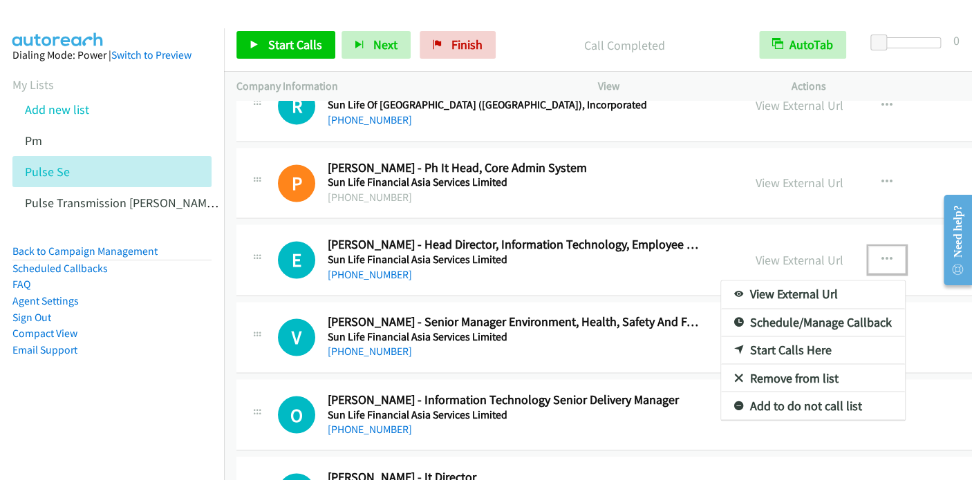
click at [736, 337] on link "Start Calls Here" at bounding box center [813, 351] width 184 height 28
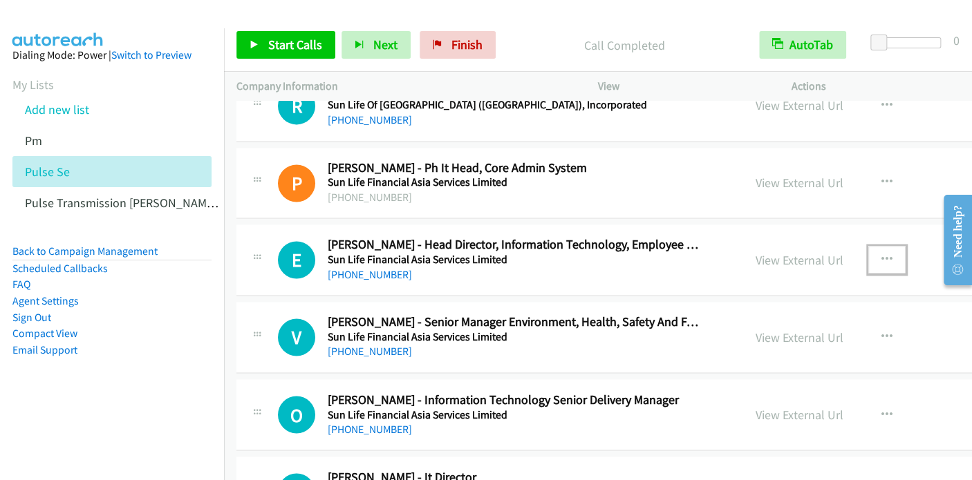
click at [295, 44] on div at bounding box center [486, 240] width 972 height 480
click at [295, 44] on span "Start Calls" at bounding box center [295, 45] width 54 height 16
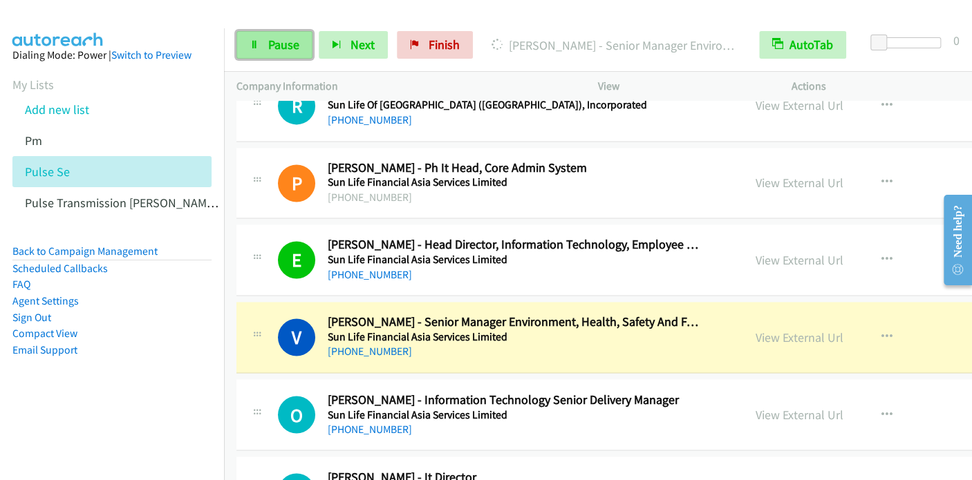
click at [269, 50] on span "Pause" at bounding box center [283, 45] width 31 height 16
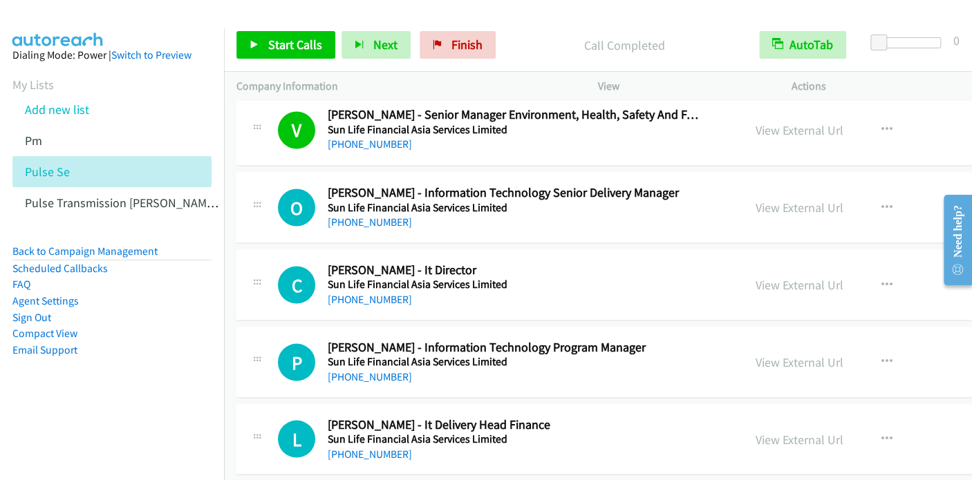
scroll to position [10805, 0]
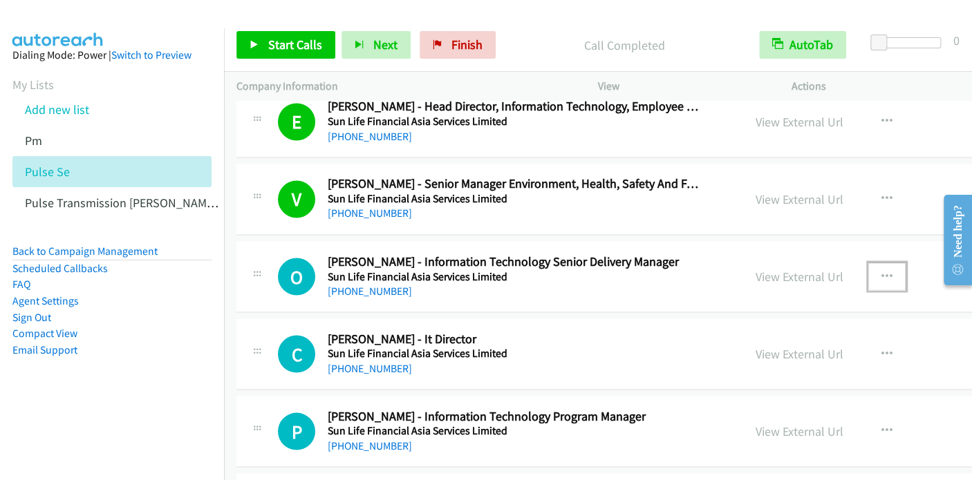
click at [881, 271] on icon "button" at bounding box center [886, 276] width 11 height 11
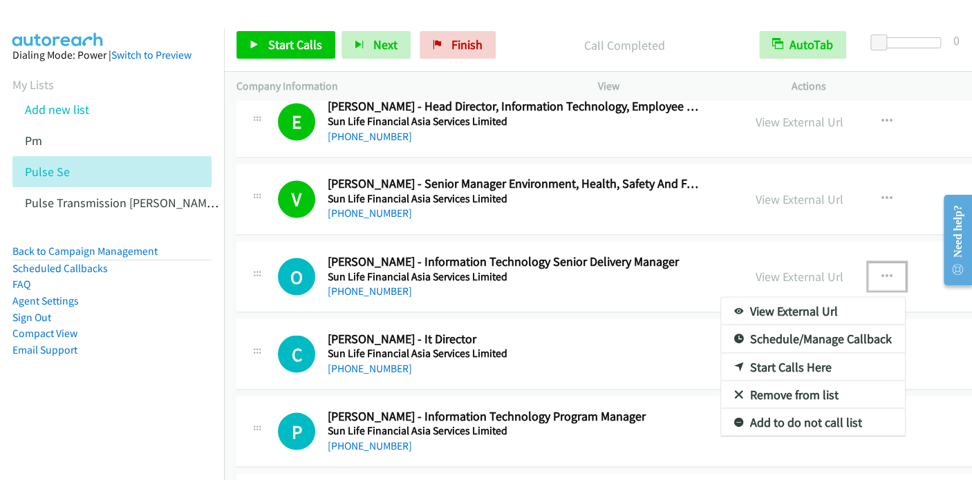
click at [742, 353] on link "Start Calls Here" at bounding box center [813, 367] width 184 height 28
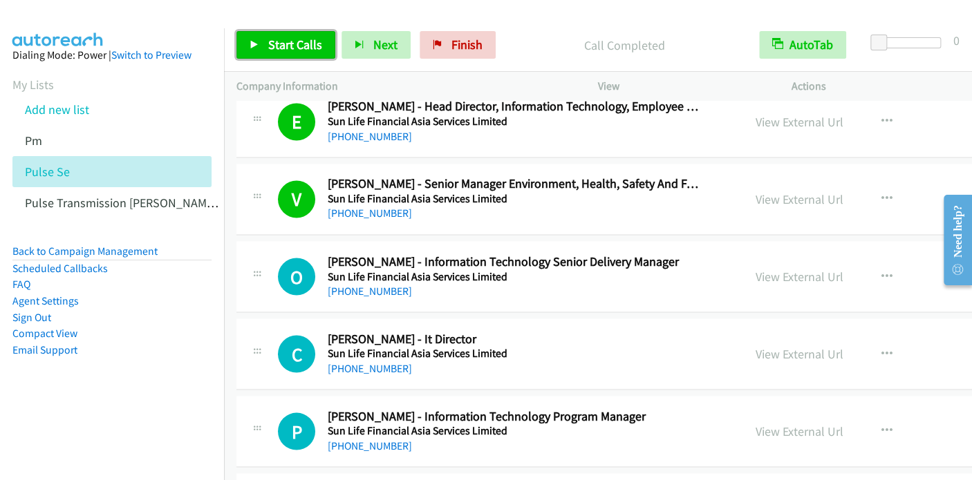
click at [301, 48] on span "Start Calls" at bounding box center [295, 45] width 54 height 16
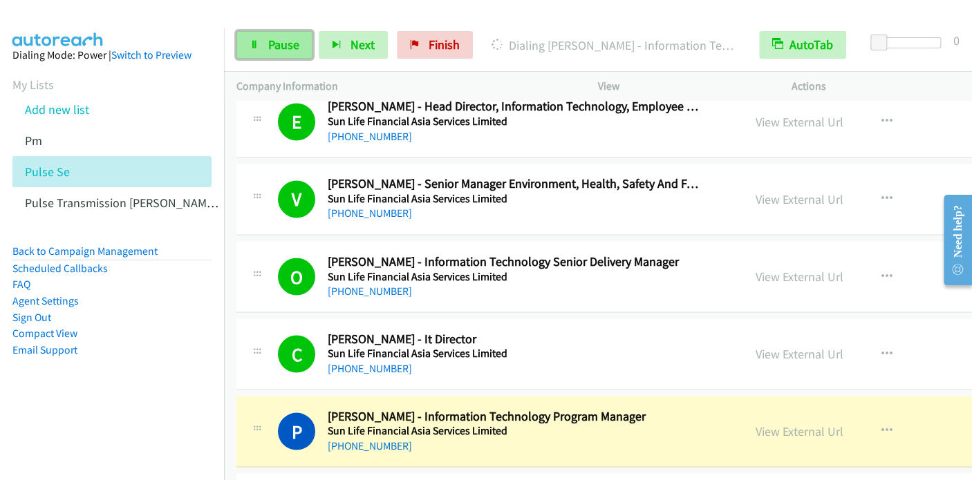
click at [269, 38] on span "Pause" at bounding box center [283, 45] width 31 height 16
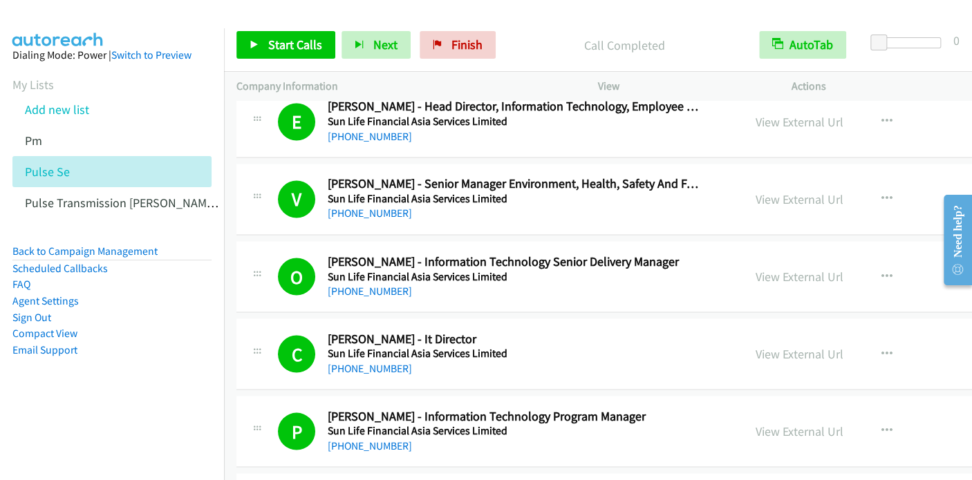
scroll to position [10944, 0]
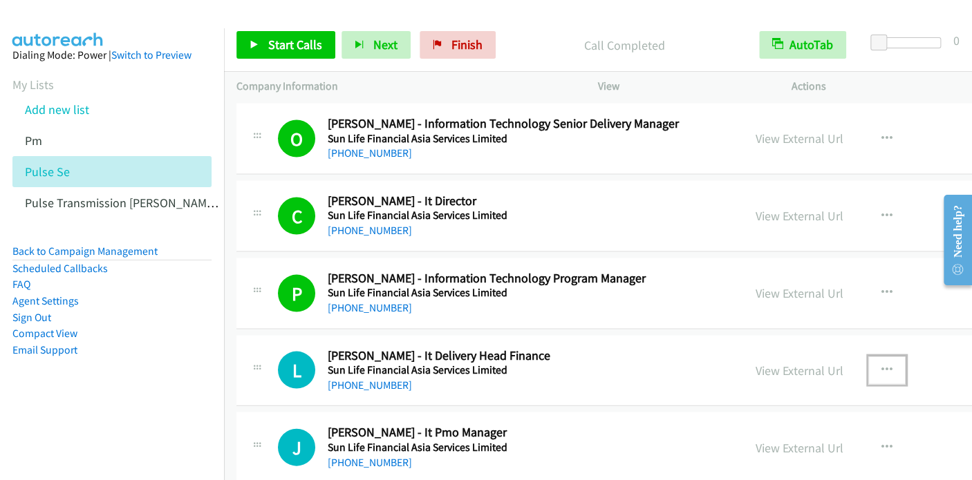
click at [881, 364] on icon "button" at bounding box center [886, 369] width 11 height 11
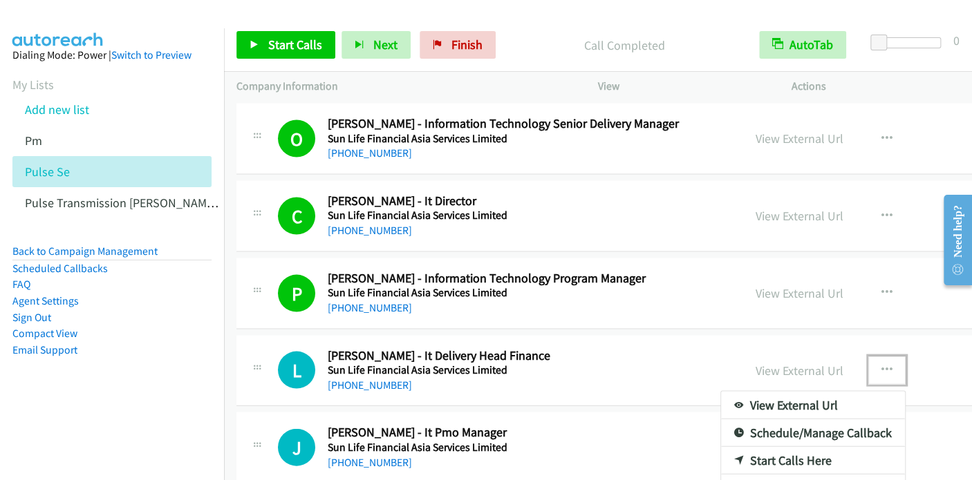
click at [757, 447] on link "Start Calls Here" at bounding box center [813, 461] width 184 height 28
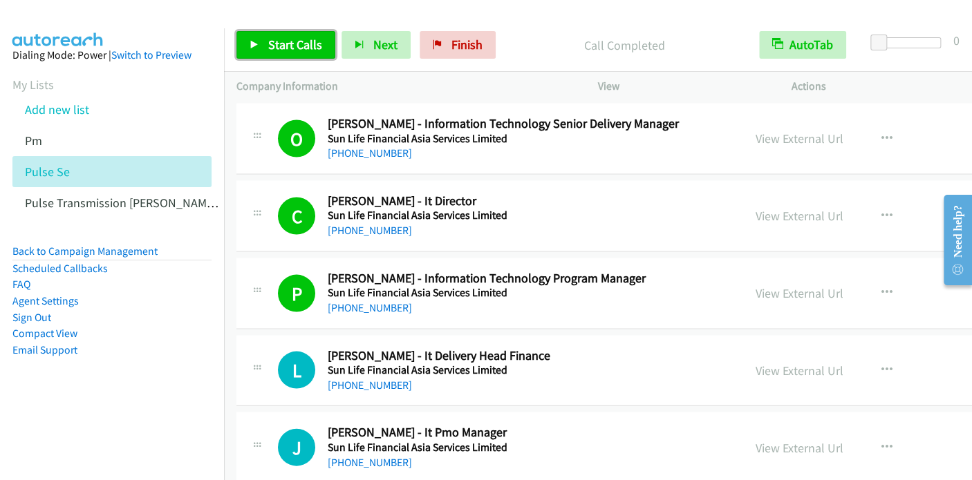
click at [291, 46] on span "Start Calls" at bounding box center [295, 45] width 54 height 16
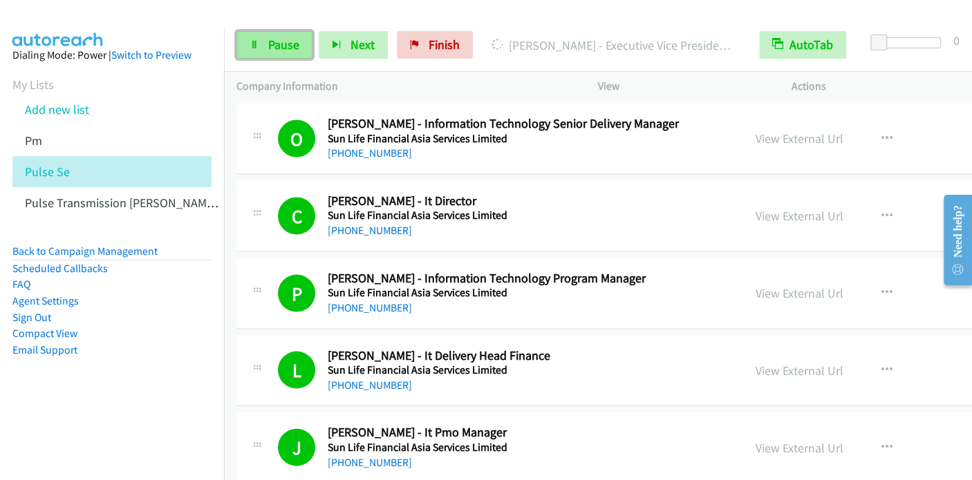
click at [268, 49] on span "Pause" at bounding box center [283, 45] width 31 height 16
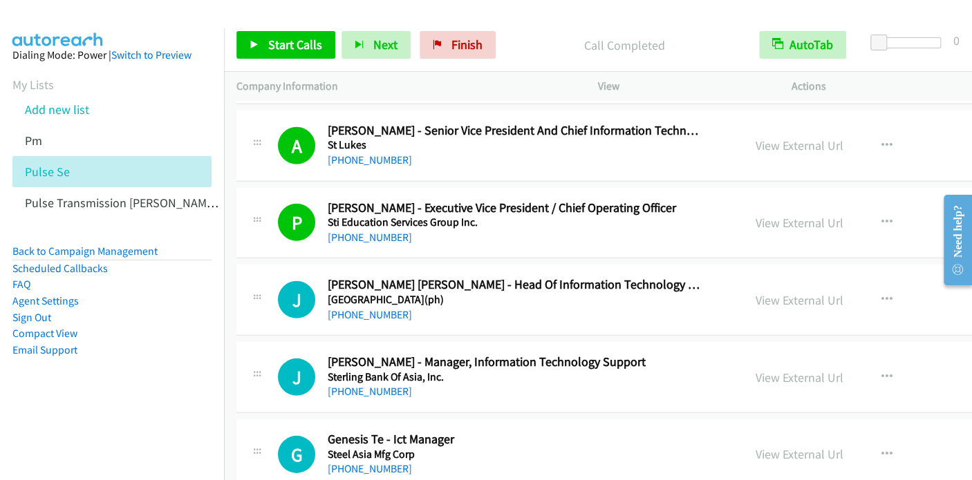
scroll to position [11497, 0]
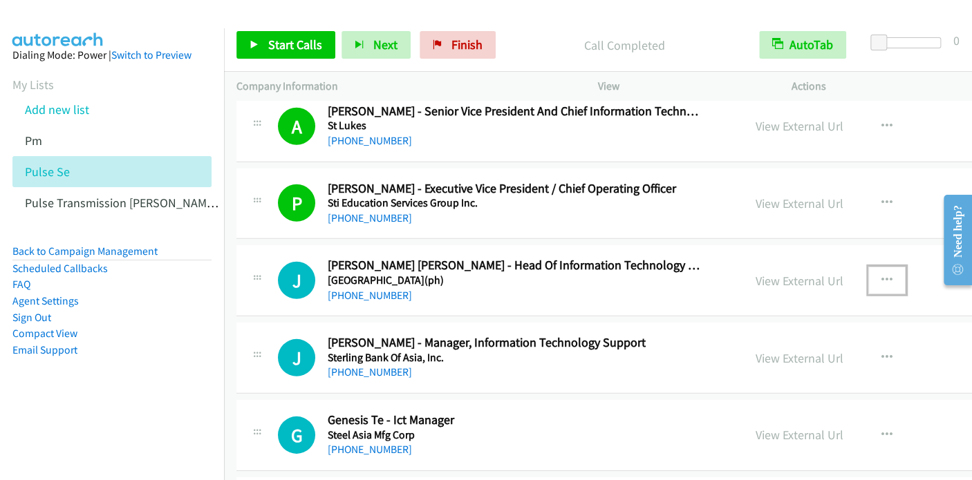
click at [881, 275] on icon "button" at bounding box center [886, 280] width 11 height 11
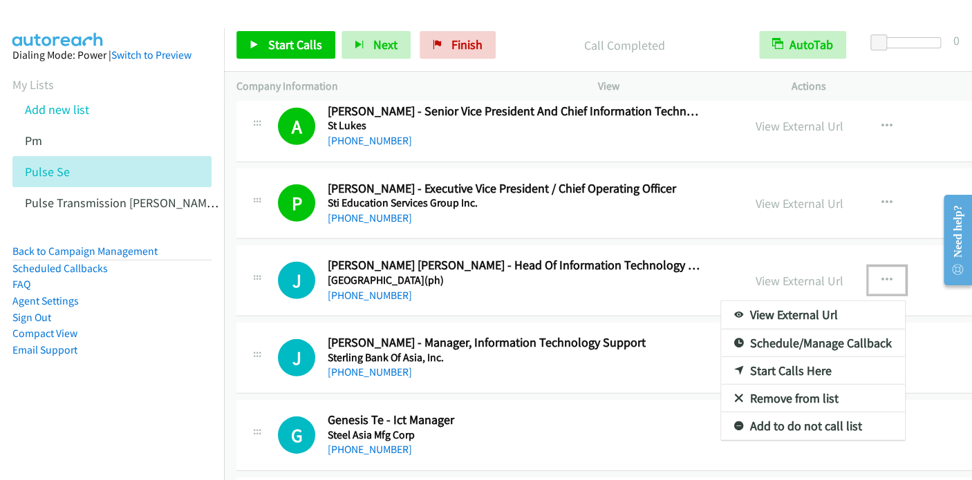
click at [753, 357] on link "Start Calls Here" at bounding box center [813, 371] width 184 height 28
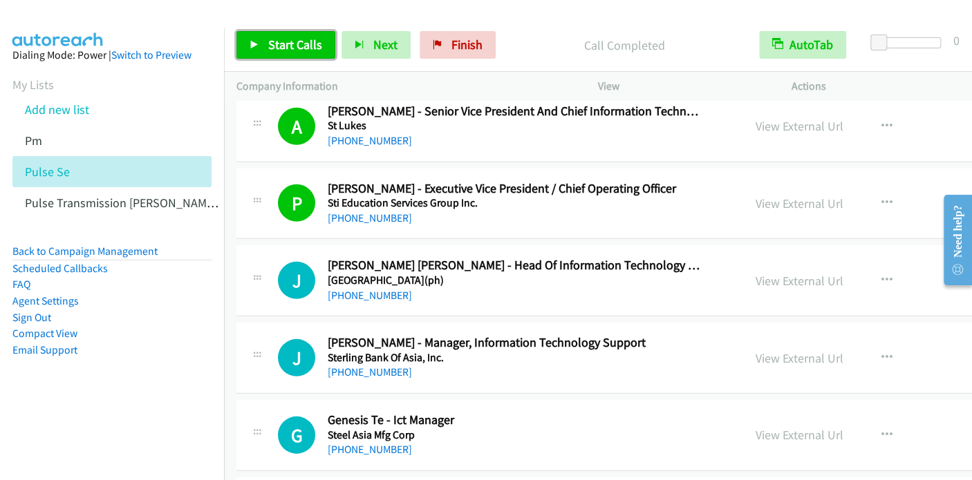
click at [299, 46] on span "Start Calls" at bounding box center [295, 45] width 54 height 16
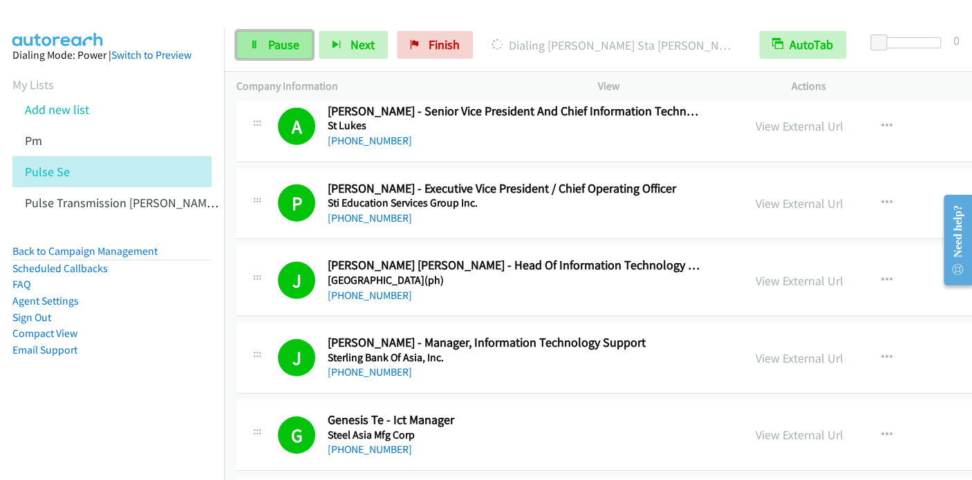
click at [273, 39] on span "Pause" at bounding box center [283, 45] width 31 height 16
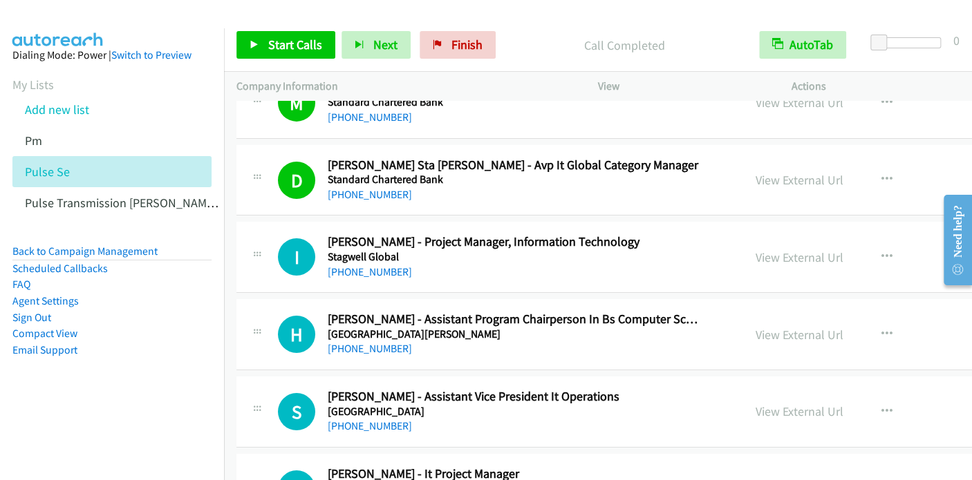
scroll to position [11911, 0]
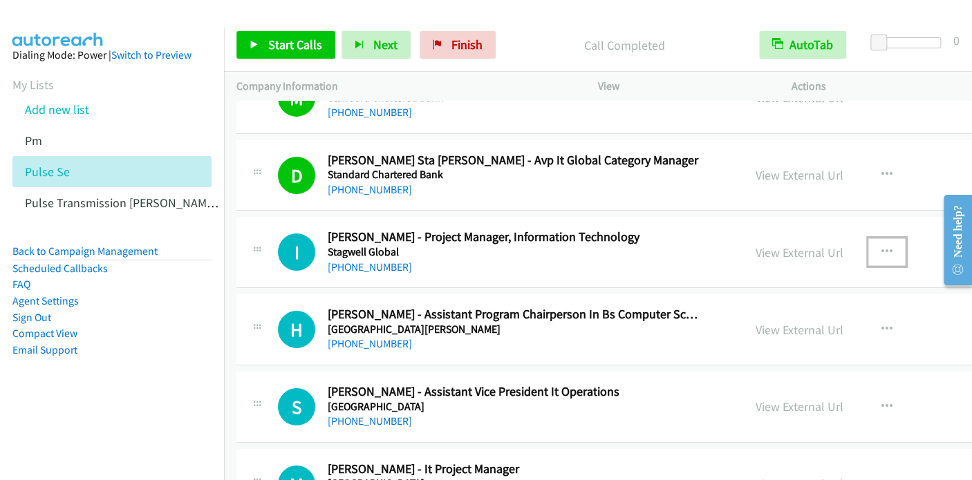
click at [881, 247] on icon "button" at bounding box center [886, 252] width 11 height 11
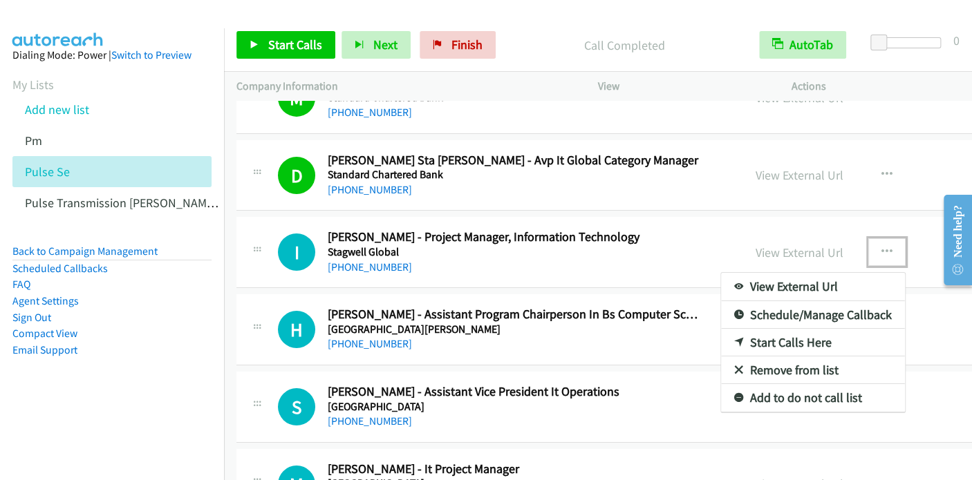
click at [744, 329] on link "Start Calls Here" at bounding box center [813, 343] width 184 height 28
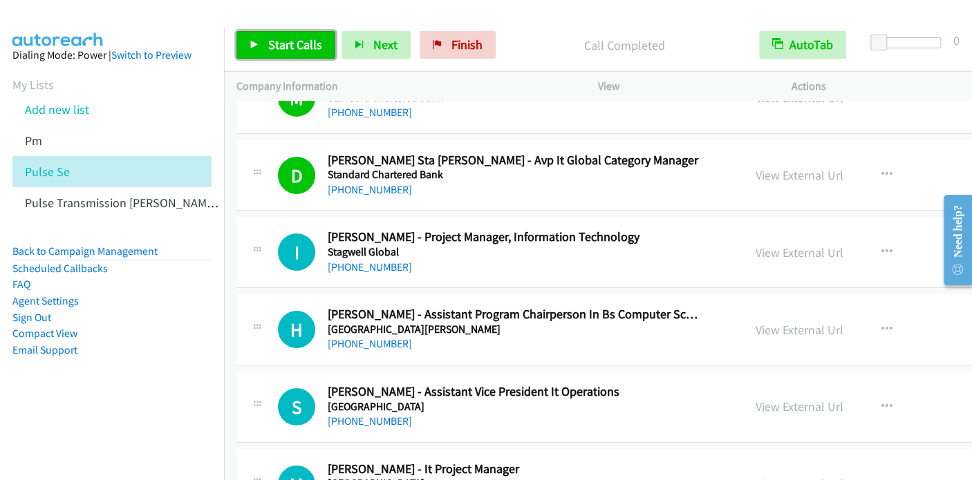
click at [277, 39] on span "Start Calls" at bounding box center [295, 45] width 54 height 16
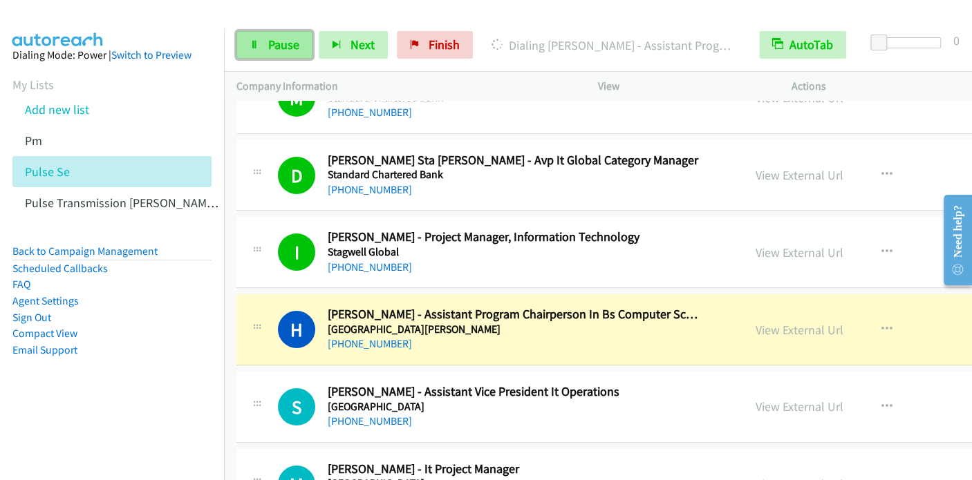
click at [270, 39] on span "Pause" at bounding box center [283, 45] width 31 height 16
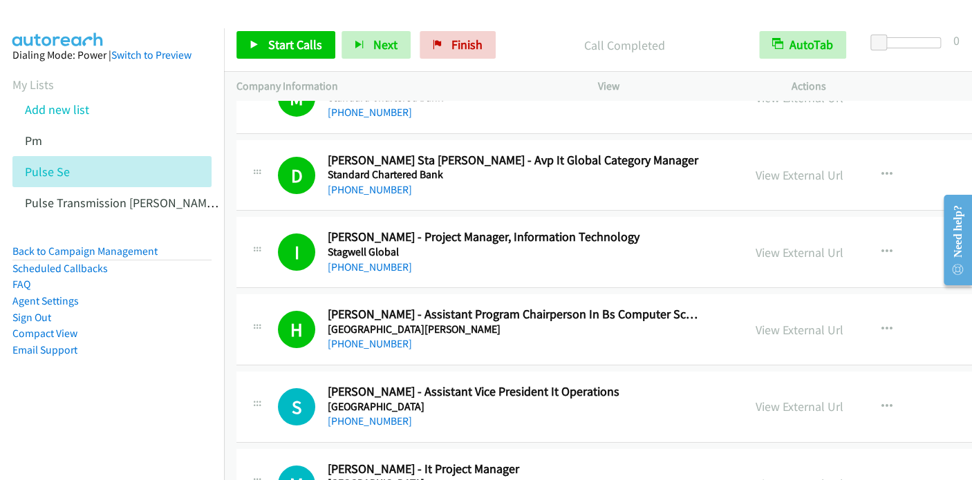
scroll to position [11981, 0]
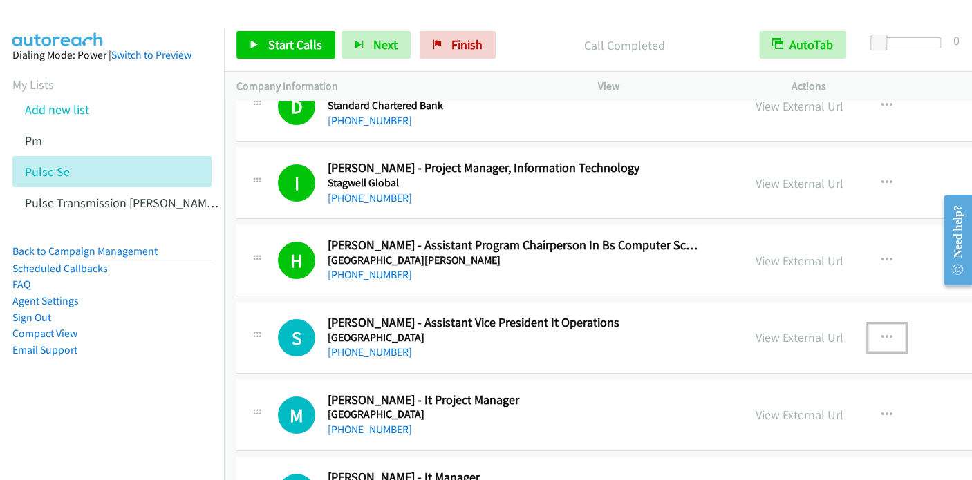
click at [881, 333] on icon "button" at bounding box center [886, 338] width 11 height 11
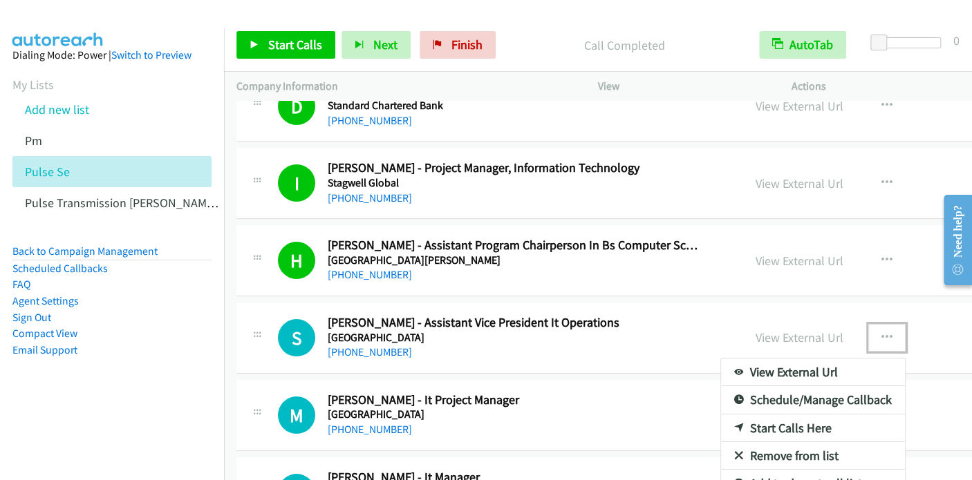
click at [745, 415] on link "Start Calls Here" at bounding box center [813, 429] width 184 height 28
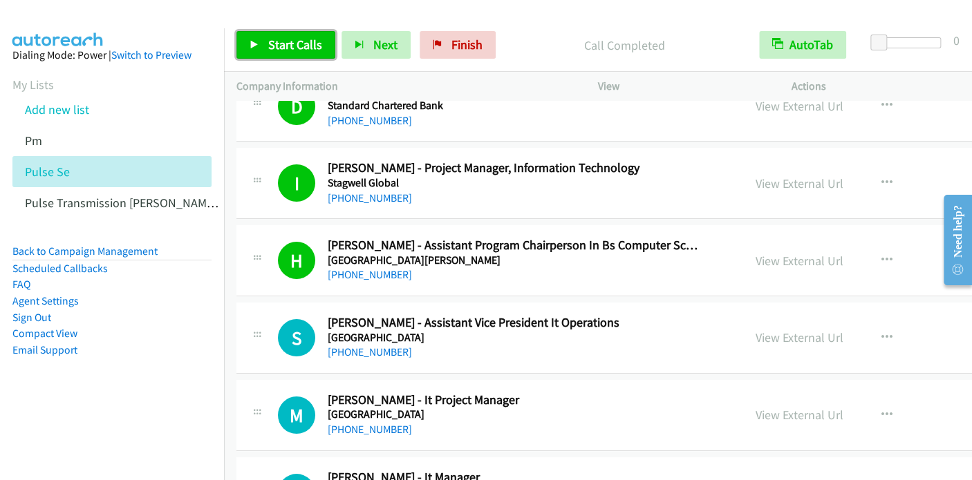
click at [291, 44] on span "Start Calls" at bounding box center [295, 45] width 54 height 16
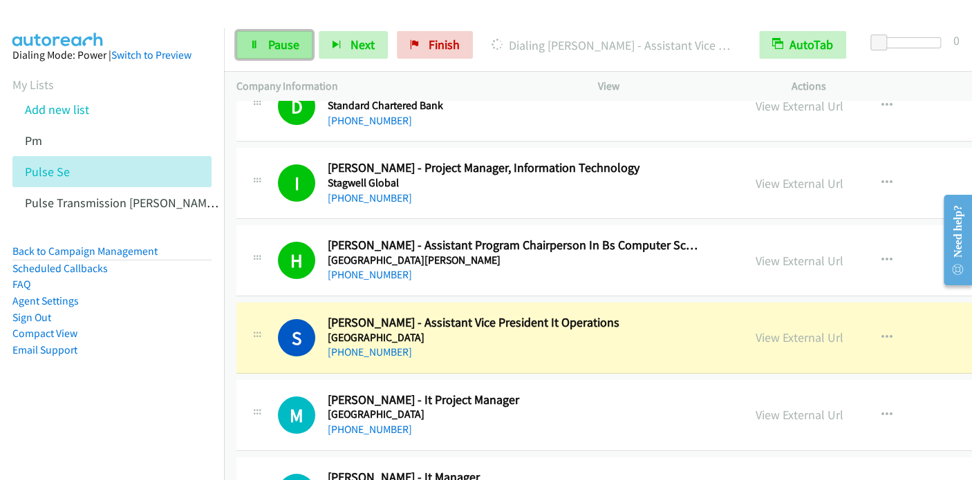
click at [296, 46] on span "Pause" at bounding box center [283, 45] width 31 height 16
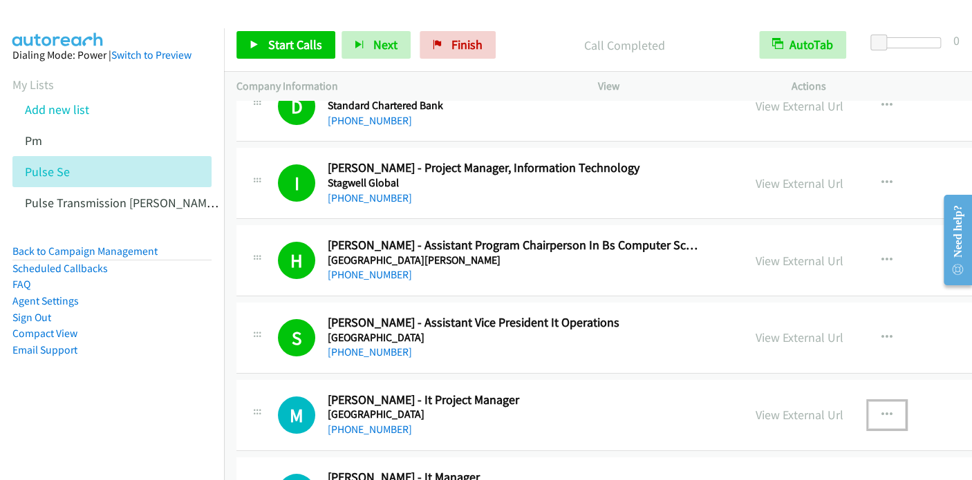
click at [868, 402] on button "button" at bounding box center [886, 416] width 37 height 28
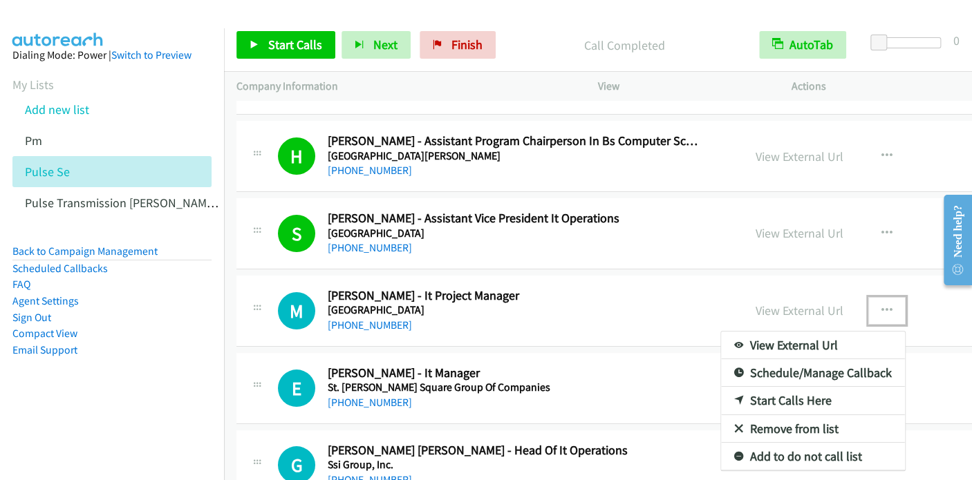
scroll to position [12091, 0]
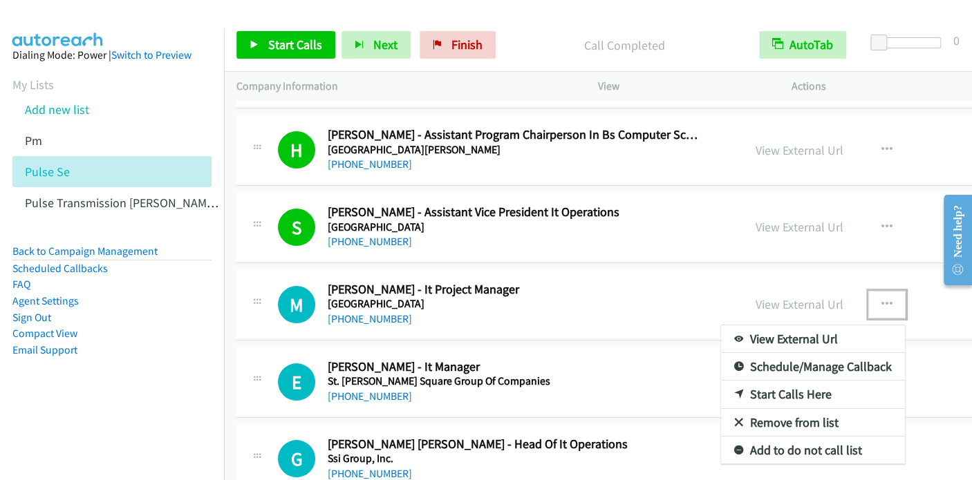
click at [742, 381] on link "Start Calls Here" at bounding box center [813, 395] width 184 height 28
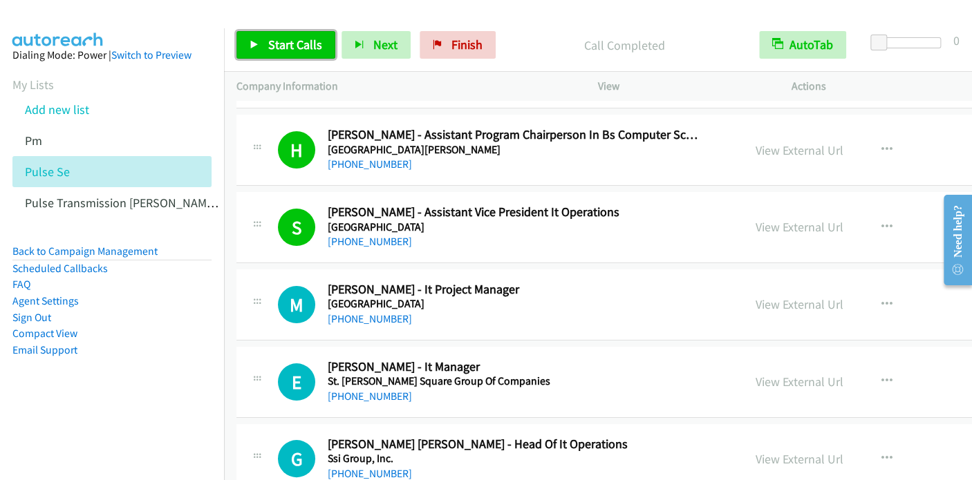
click at [285, 41] on span "Start Calls" at bounding box center [295, 45] width 54 height 16
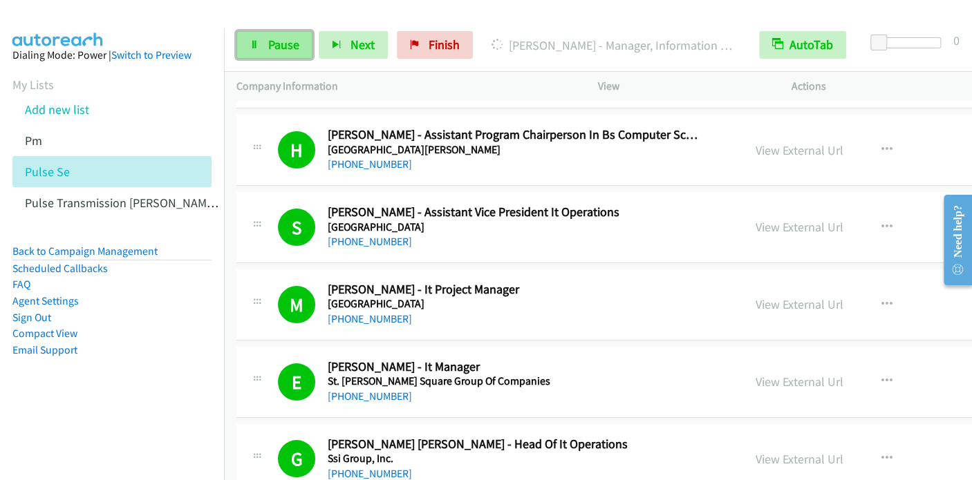
drag, startPoint x: 287, startPoint y: 55, endPoint x: 293, endPoint y: 44, distance: 12.7
click at [287, 55] on link "Pause" at bounding box center [274, 45] width 76 height 28
